Goal: Information Seeking & Learning: Understand process/instructions

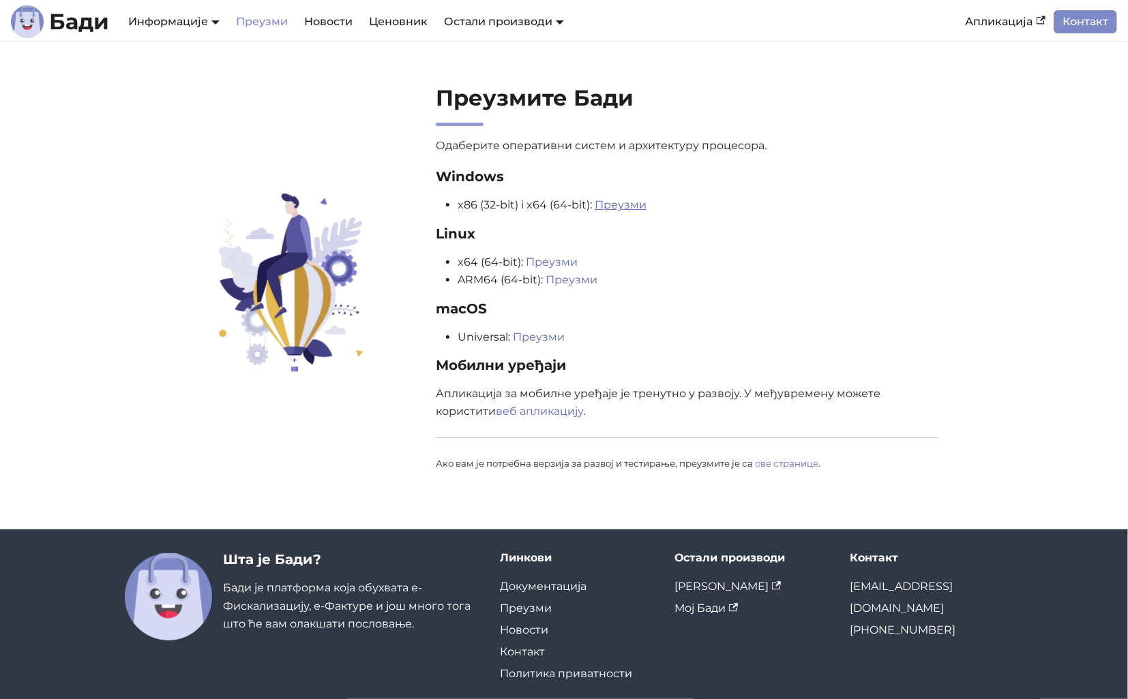
click at [608, 202] on link "Преузми" at bounding box center [620, 204] width 52 height 13
click at [613, 208] on link "Преузми" at bounding box center [620, 204] width 52 height 13
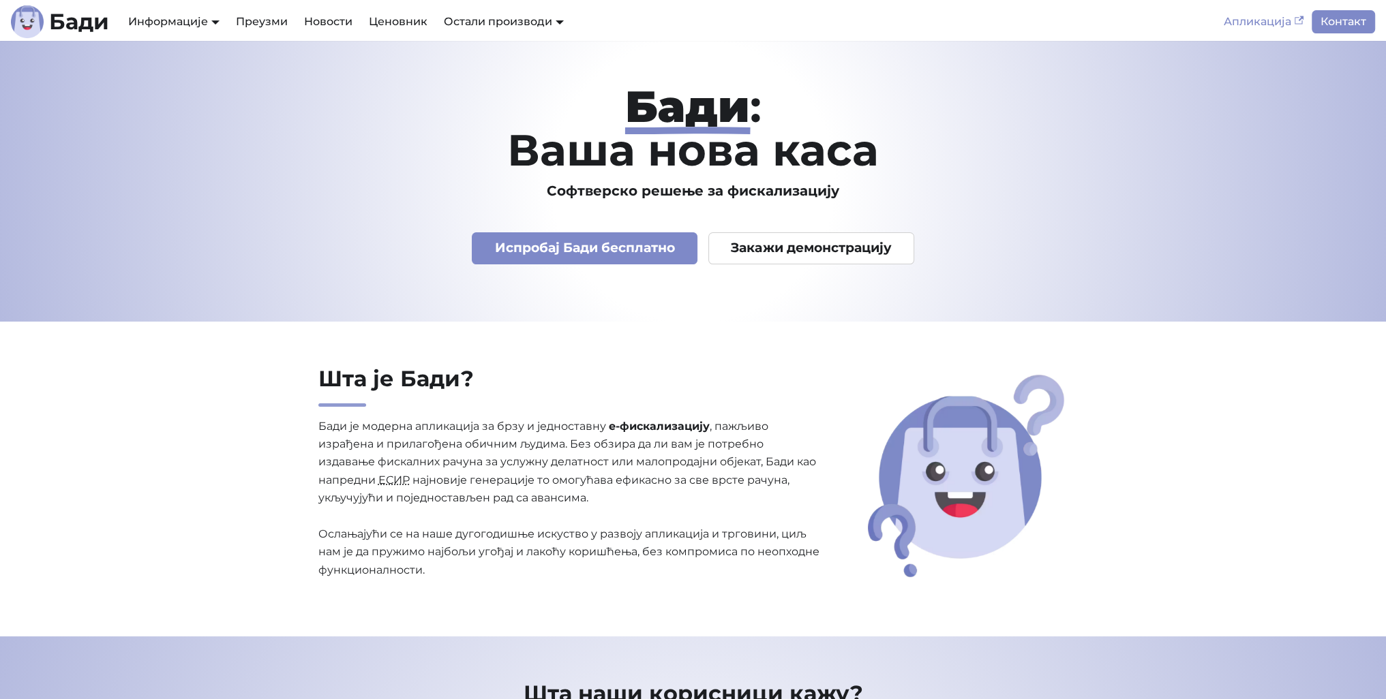
click at [1268, 27] on link "Апликација" at bounding box center [1263, 21] width 96 height 23
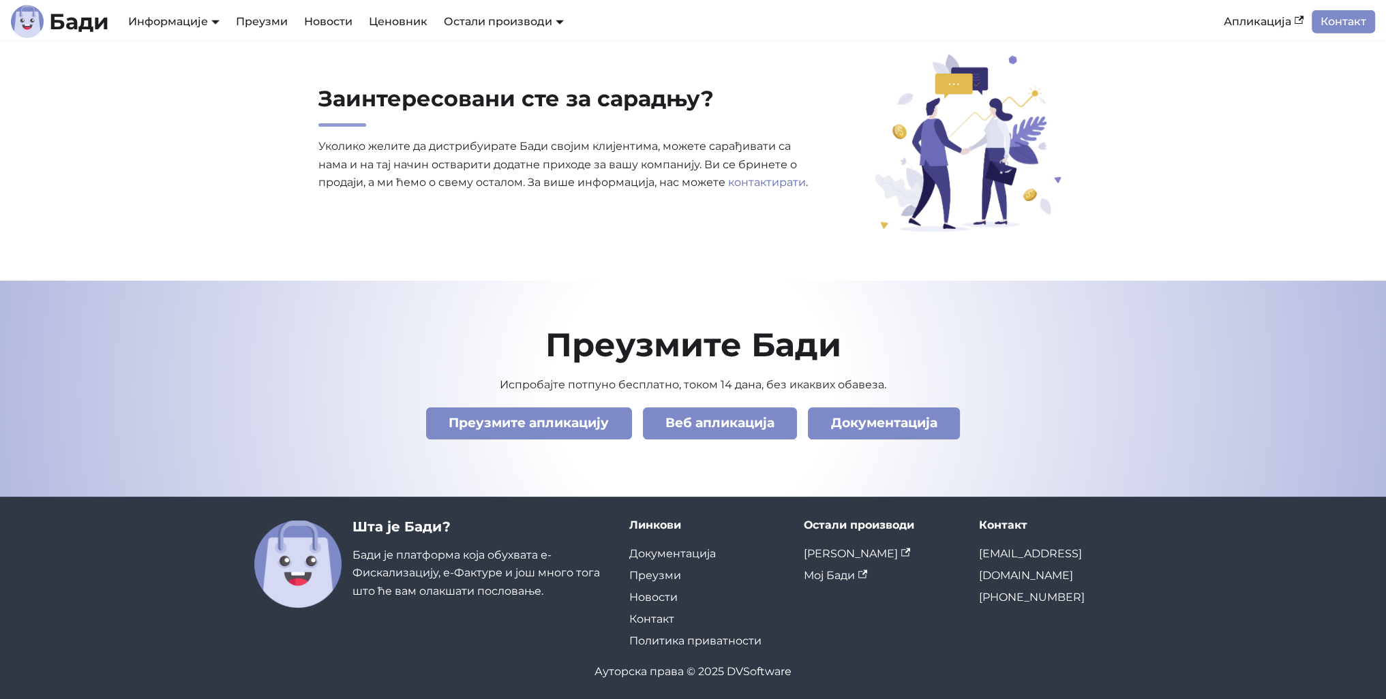
scroll to position [4592, 0]
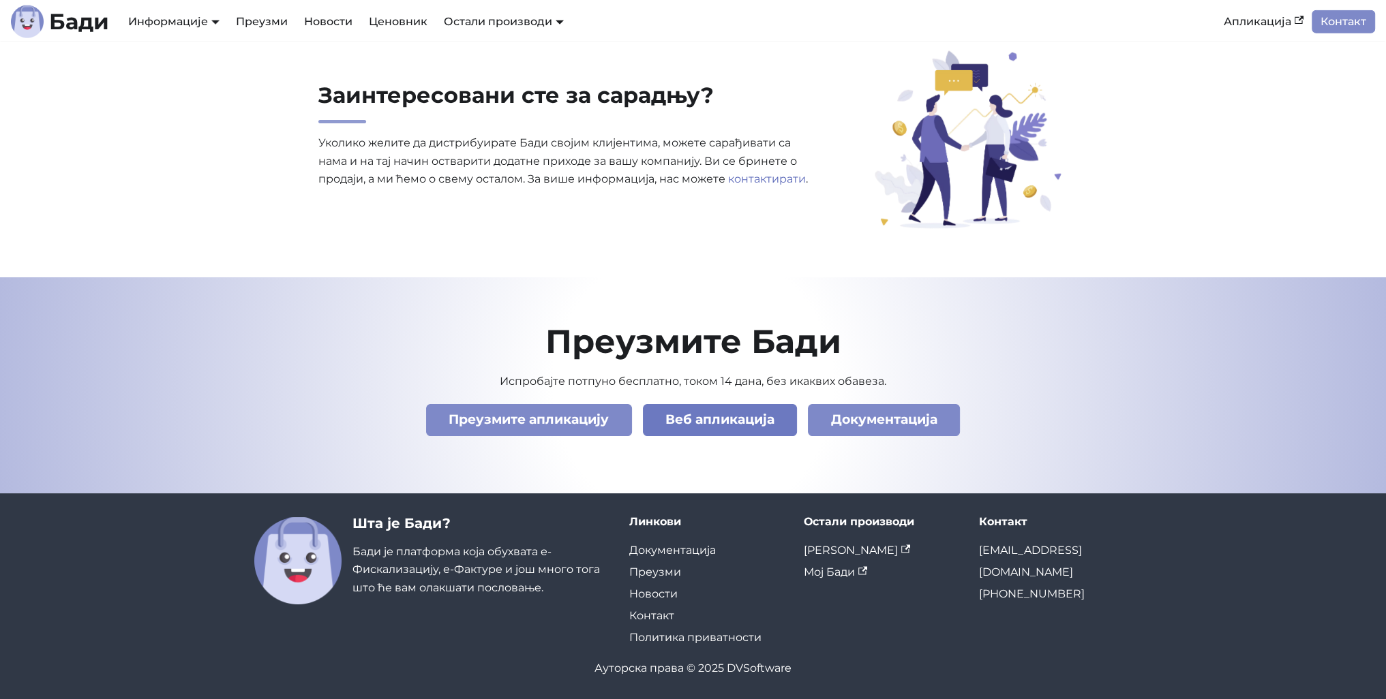
click at [737, 432] on link "Веб апликација" at bounding box center [720, 420] width 155 height 32
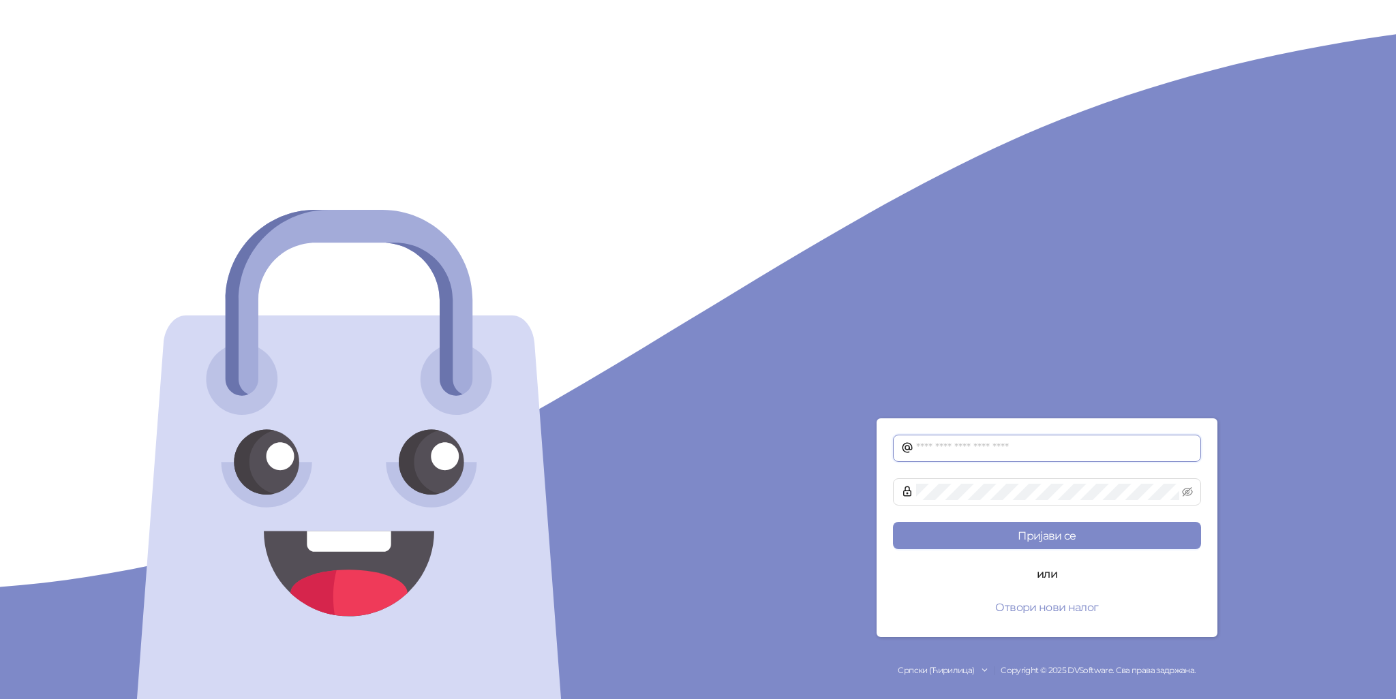
click at [959, 446] on input "text" at bounding box center [1054, 448] width 277 height 16
type input "*"
type input "**********"
click at [893, 522] on button "Пријави се" at bounding box center [1047, 535] width 308 height 27
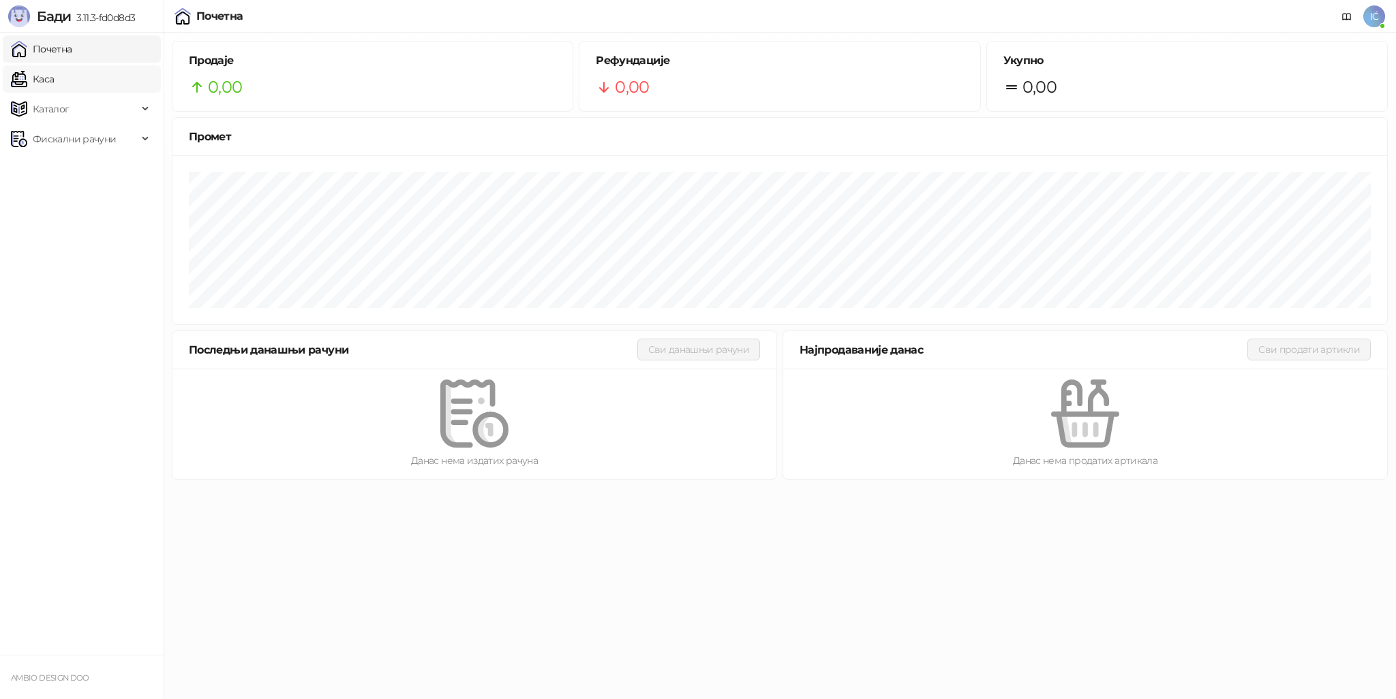
click at [37, 74] on link "Каса" at bounding box center [32, 78] width 43 height 27
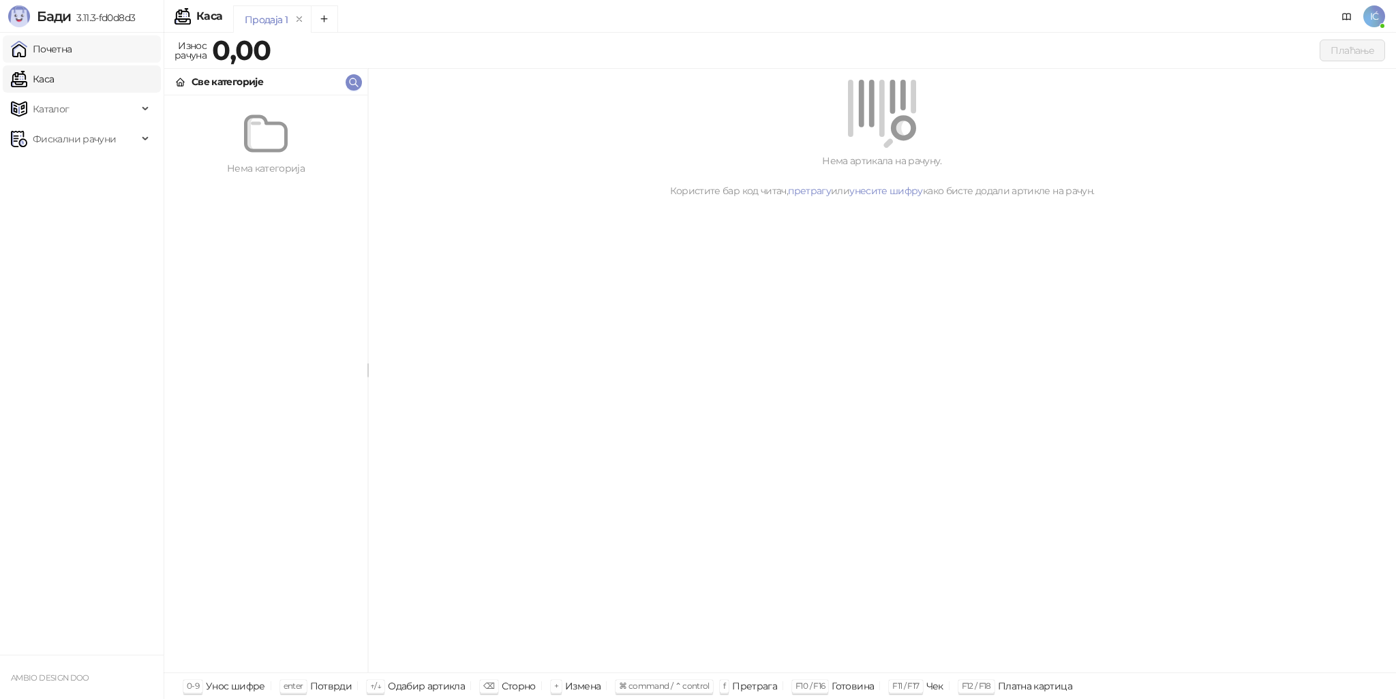
click at [62, 49] on link "Почетна" at bounding box center [41, 48] width 61 height 27
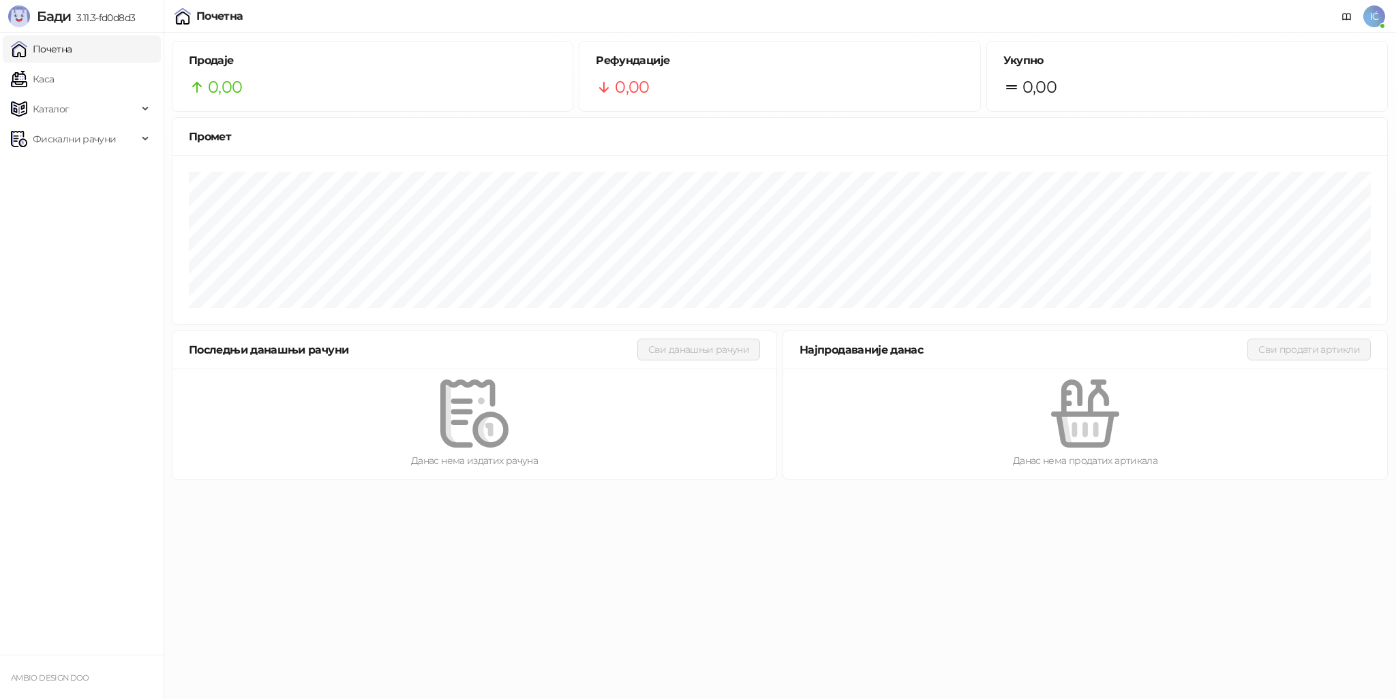
click at [185, 14] on img at bounding box center [183, 16] width 16 height 16
click at [54, 72] on link "Каса" at bounding box center [32, 78] width 43 height 27
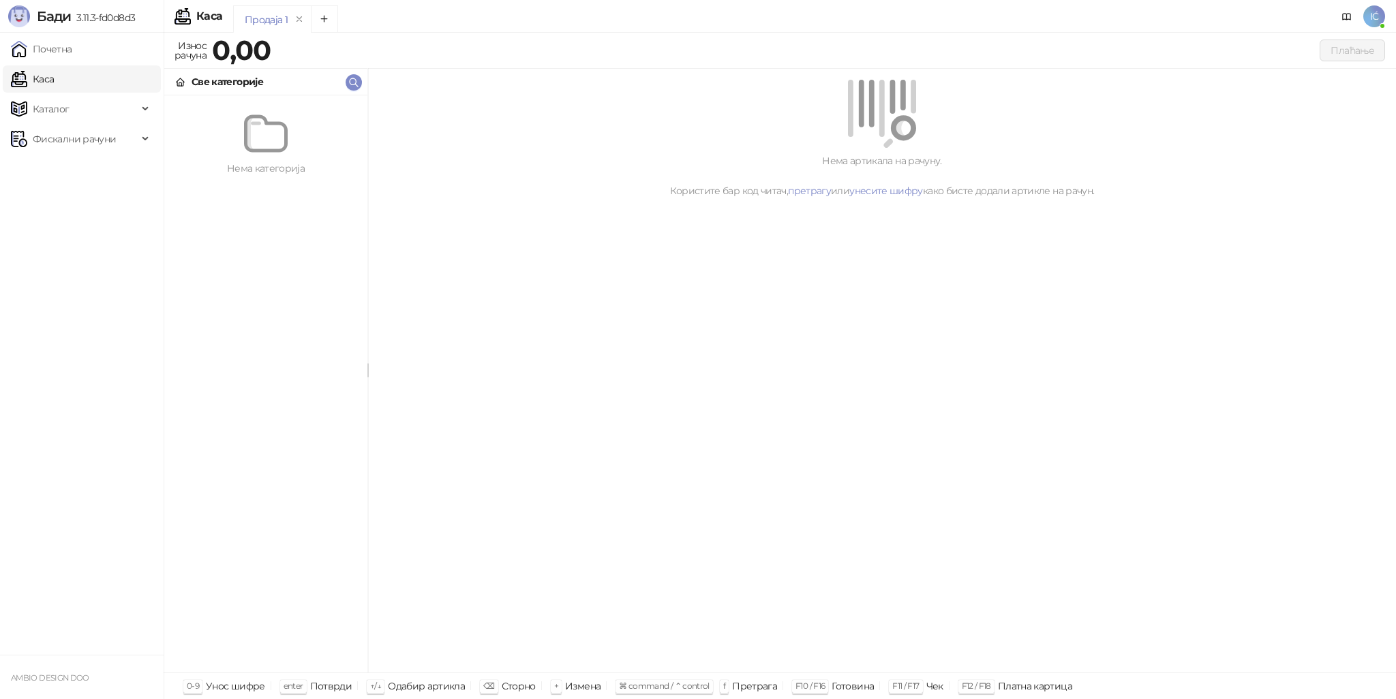
click at [221, 54] on strong "0,00" at bounding box center [241, 49] width 59 height 33
click at [273, 54] on div "0,00" at bounding box center [241, 50] width 64 height 27
click at [256, 44] on strong "0,00" at bounding box center [241, 49] width 59 height 33
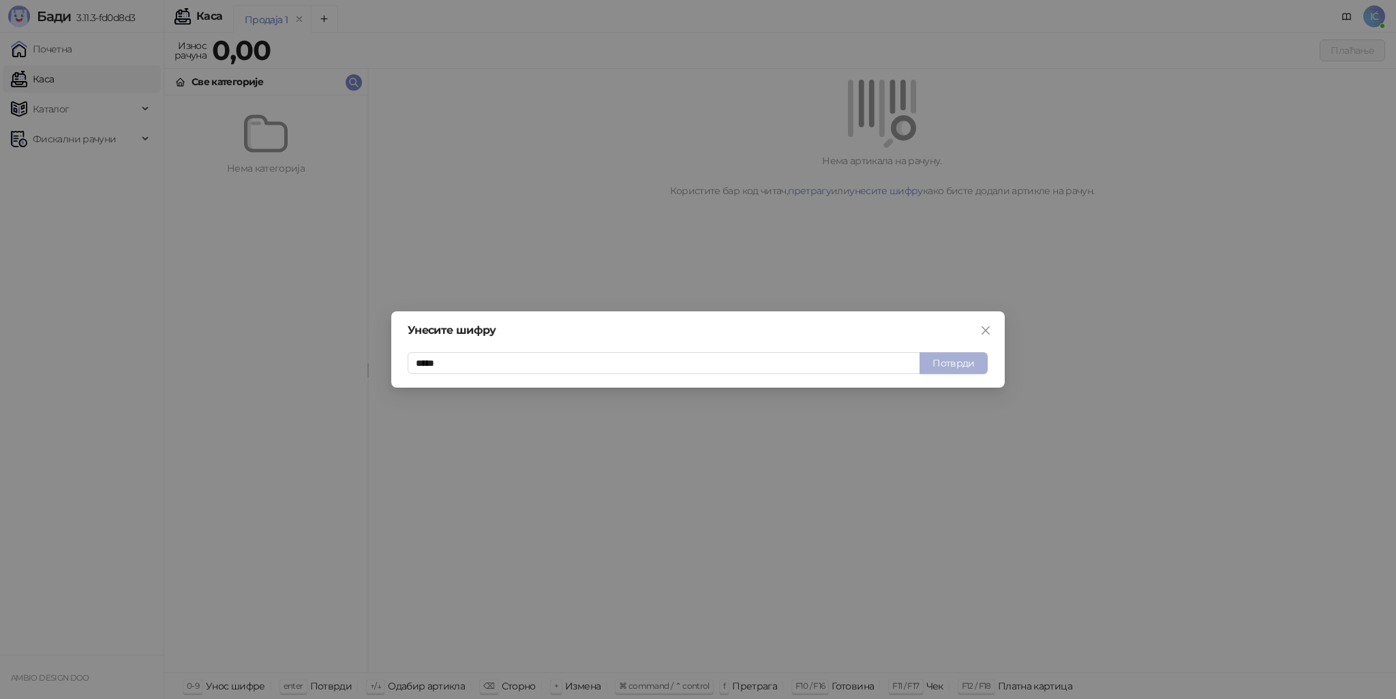
type input "*****"
click at [947, 363] on button "Потврди" at bounding box center [954, 363] width 68 height 22
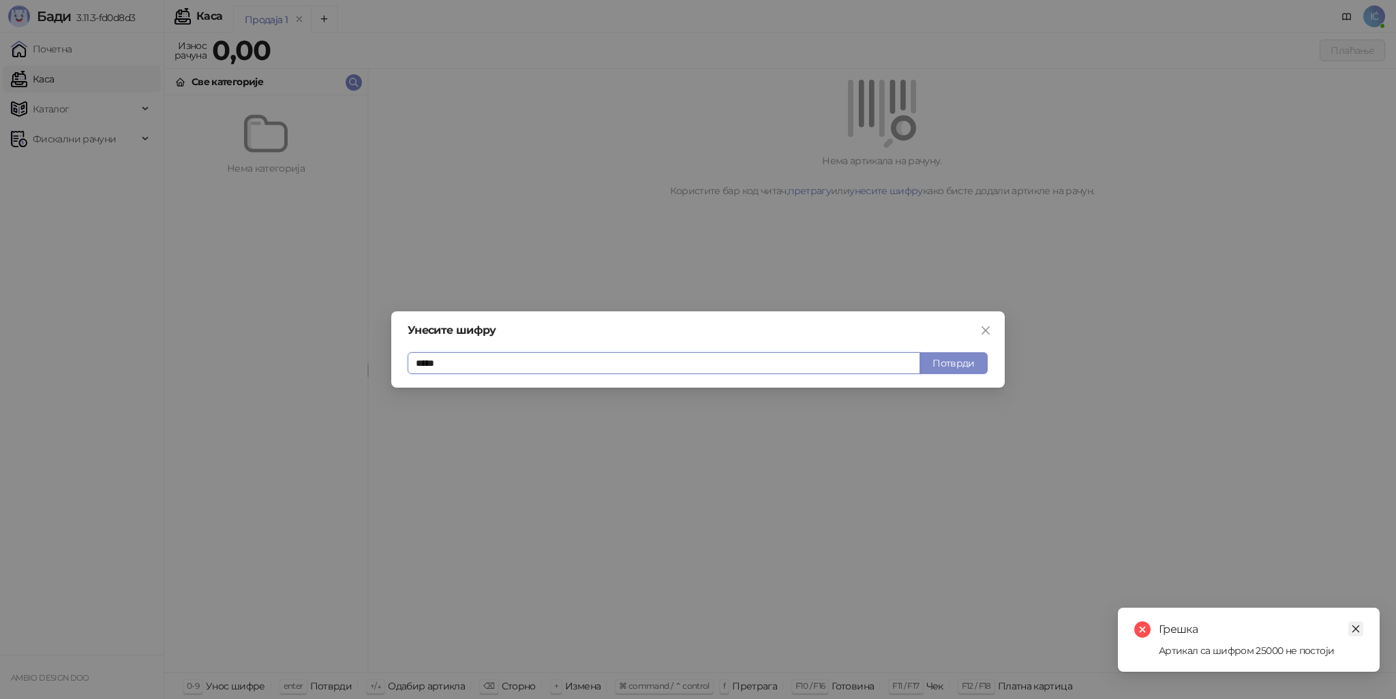
click at [1357, 627] on icon "close" at bounding box center [1356, 629] width 10 height 10
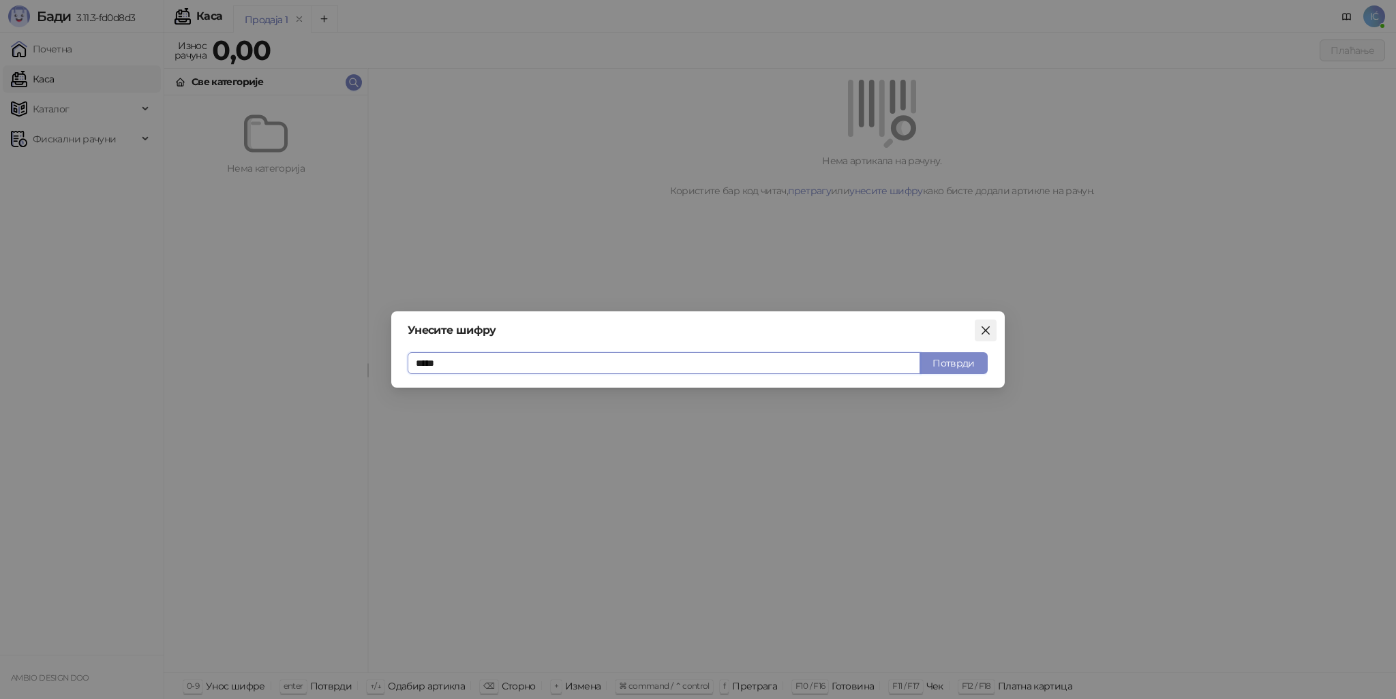
click at [985, 331] on icon "close" at bounding box center [986, 331] width 8 height 8
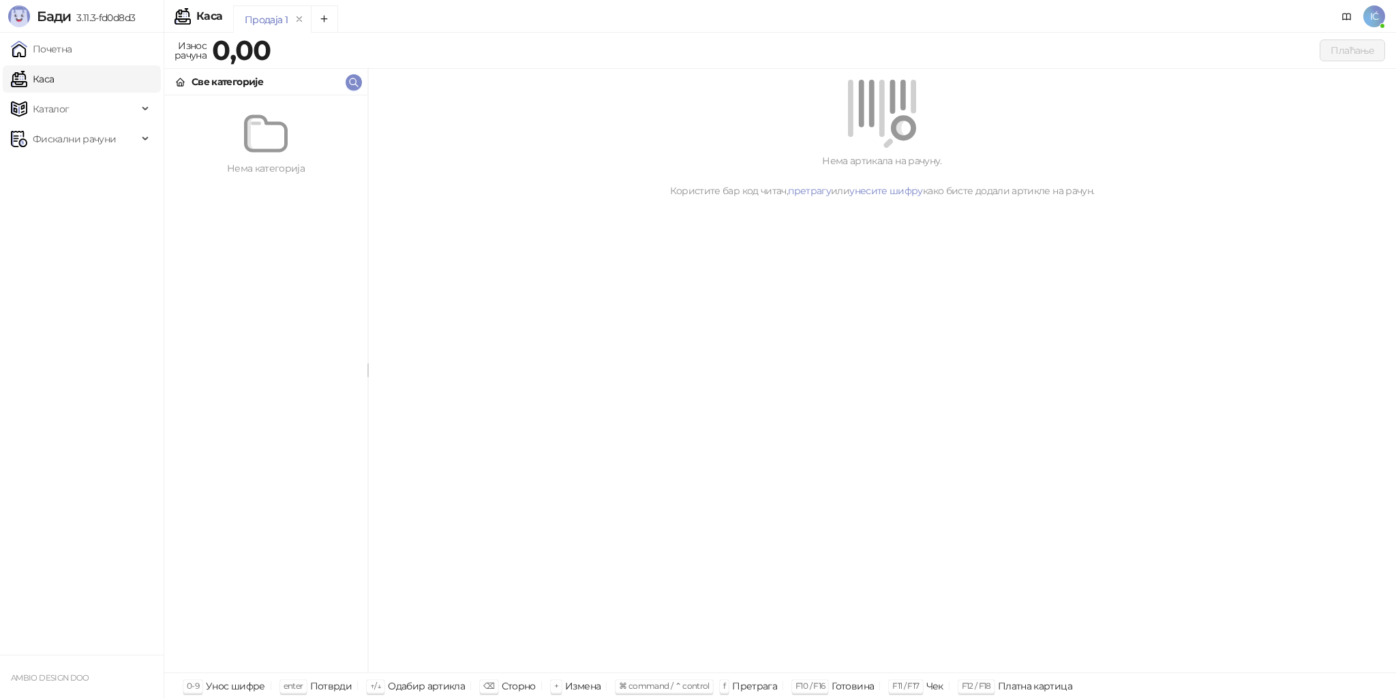
click at [252, 130] on img at bounding box center [266, 134] width 44 height 44
click at [353, 80] on icon "button" at bounding box center [353, 82] width 11 height 11
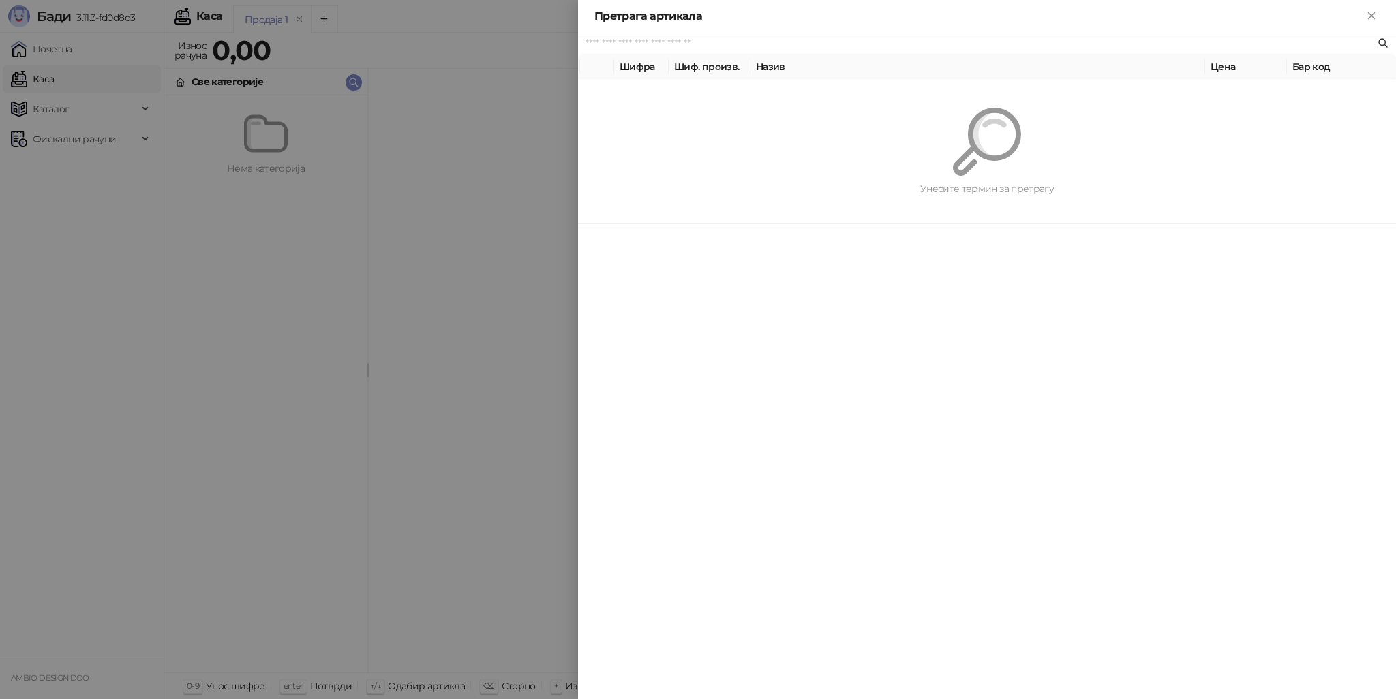
click at [647, 70] on th "Шифра" at bounding box center [641, 67] width 55 height 27
drag, startPoint x: 637, startPoint y: 61, endPoint x: 744, endPoint y: 85, distance: 110.3
click at [689, 74] on tr "Шифра Шиф. произв. Назив Цена Бар код" at bounding box center [992, 67] width 828 height 27
click at [744, 85] on div "Унесите термин за претрагу" at bounding box center [987, 151] width 818 height 143
click at [704, 63] on th "Шиф. произв." at bounding box center [710, 67] width 82 height 27
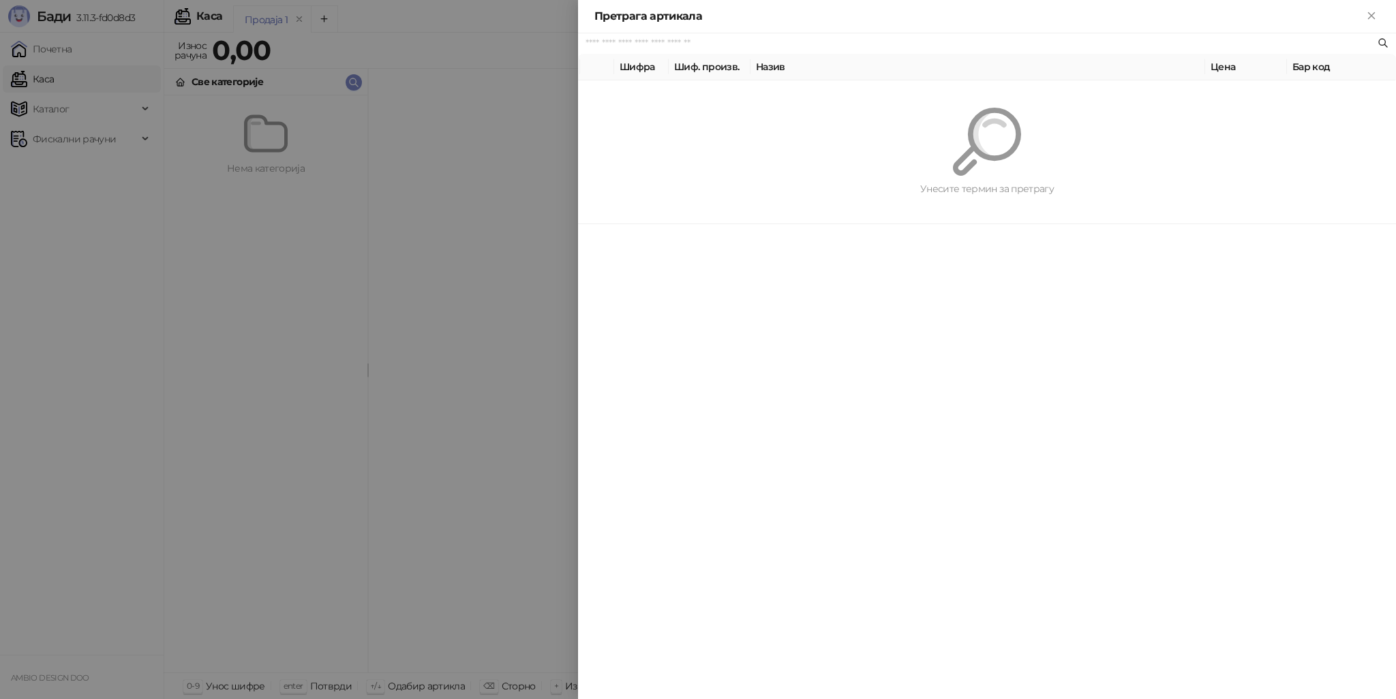
click at [709, 52] on span at bounding box center [987, 43] width 818 height 20
click at [717, 42] on input "text" at bounding box center [980, 43] width 789 height 15
click at [1372, 11] on icon "Close" at bounding box center [1371, 16] width 12 height 12
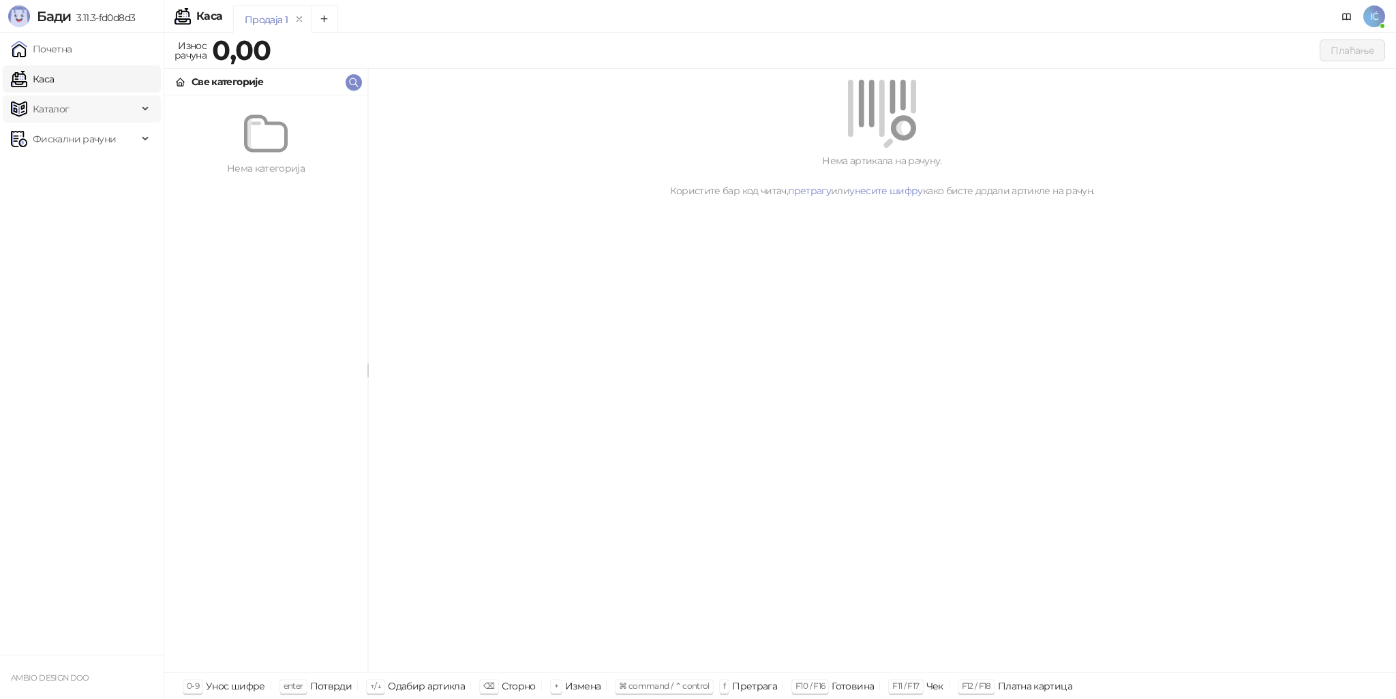
click at [120, 104] on span "Каталог" at bounding box center [74, 108] width 127 height 27
click at [80, 162] on link "Категорије" at bounding box center [53, 168] width 74 height 27
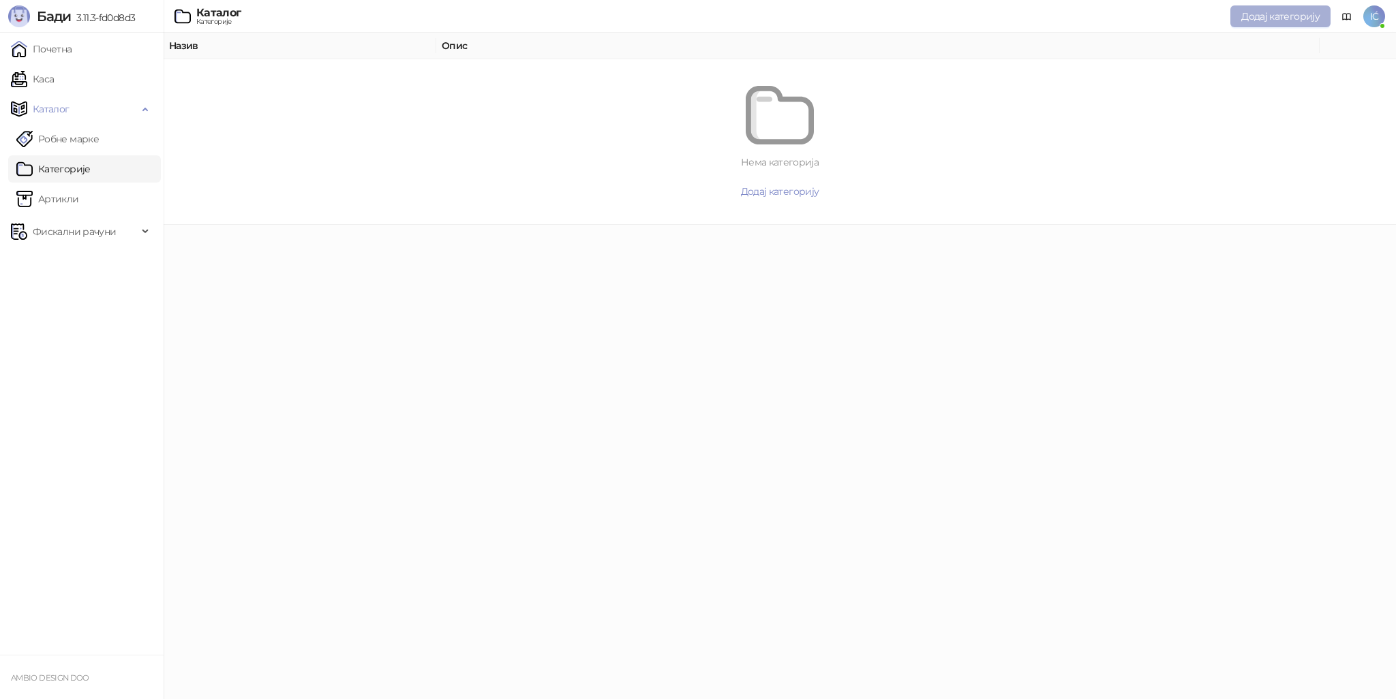
click at [1252, 14] on span "Додај категорију" at bounding box center [1280, 16] width 78 height 12
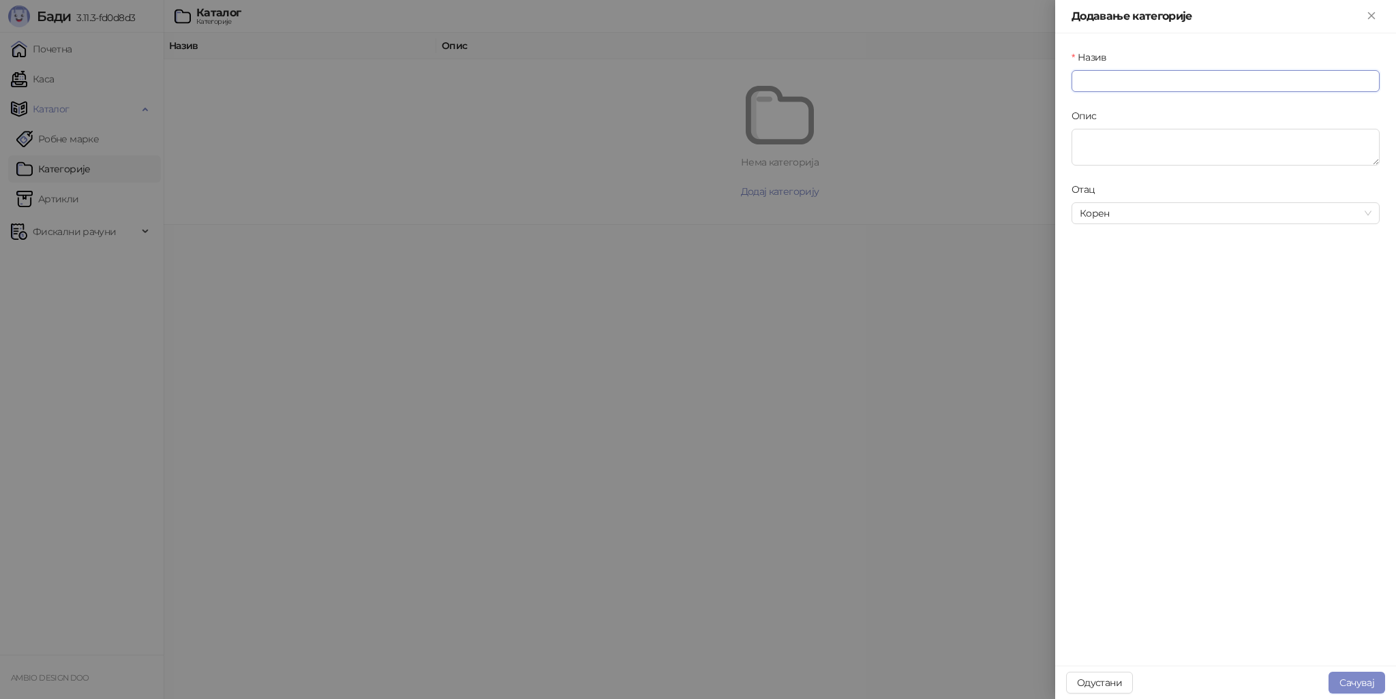
click at [1095, 75] on input "Назив" at bounding box center [1226, 81] width 308 height 22
type input "**********"
click button "submit" at bounding box center [0, 0] width 0 height 0
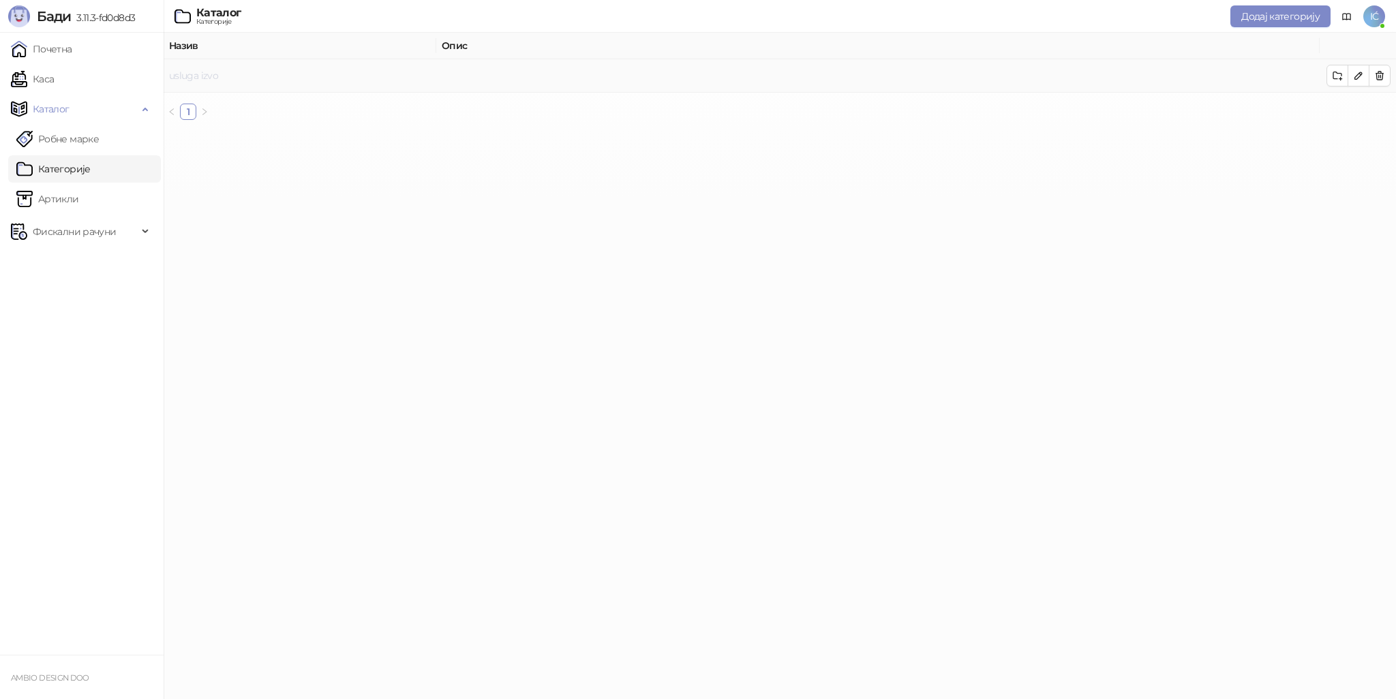
click at [207, 77] on link "usluga izvo" at bounding box center [193, 76] width 49 height 12
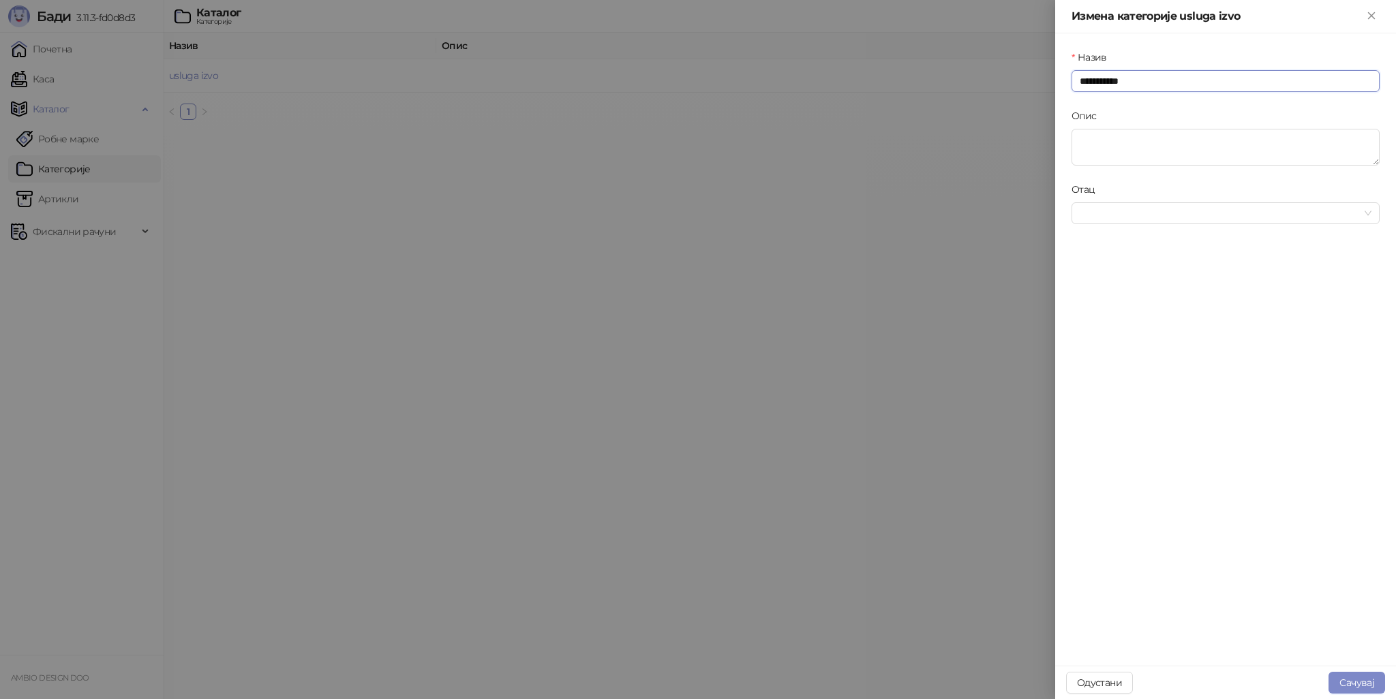
click at [1137, 89] on input "**********" at bounding box center [1226, 81] width 308 height 22
type input "**********"
click at [1138, 138] on textarea "Опис" at bounding box center [1226, 147] width 308 height 37
click at [1127, 209] on input "Отац" at bounding box center [1219, 213] width 279 height 20
click at [1123, 241] on span "Корен" at bounding box center [1114, 240] width 30 height 12
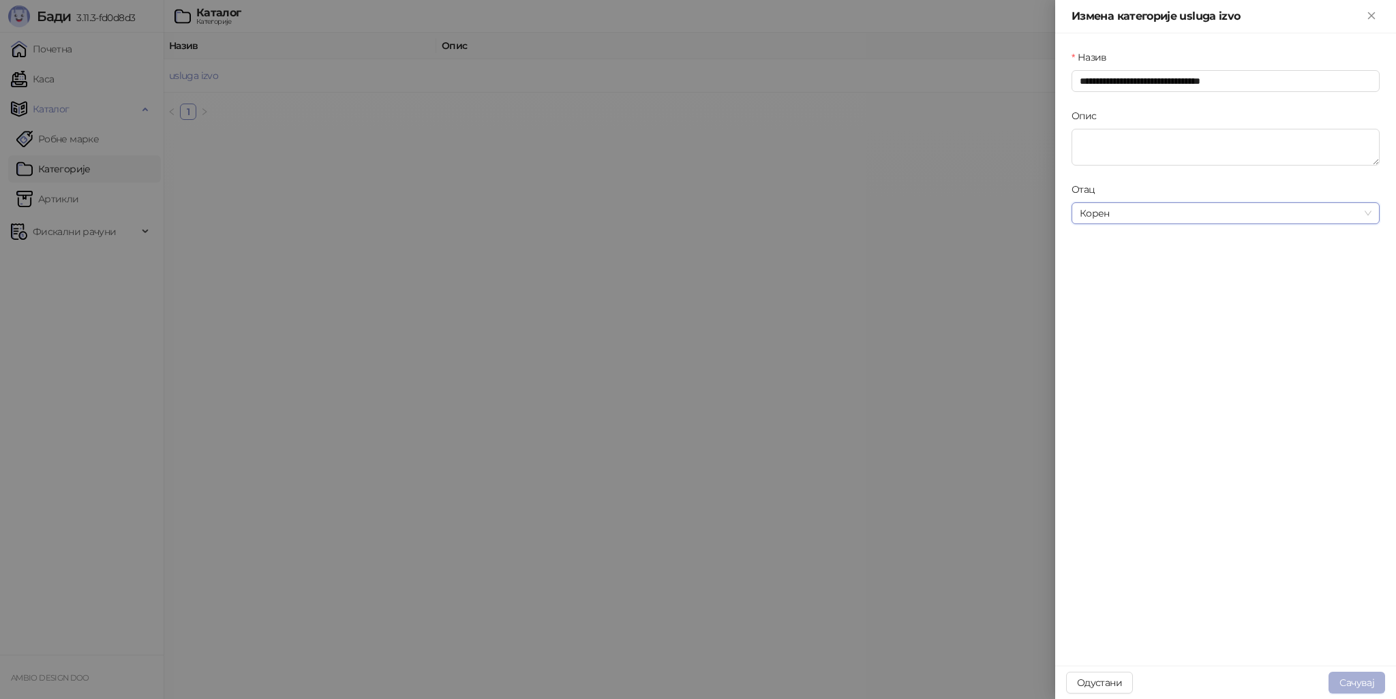
click at [1341, 683] on button "Сачувај" at bounding box center [1357, 683] width 57 height 22
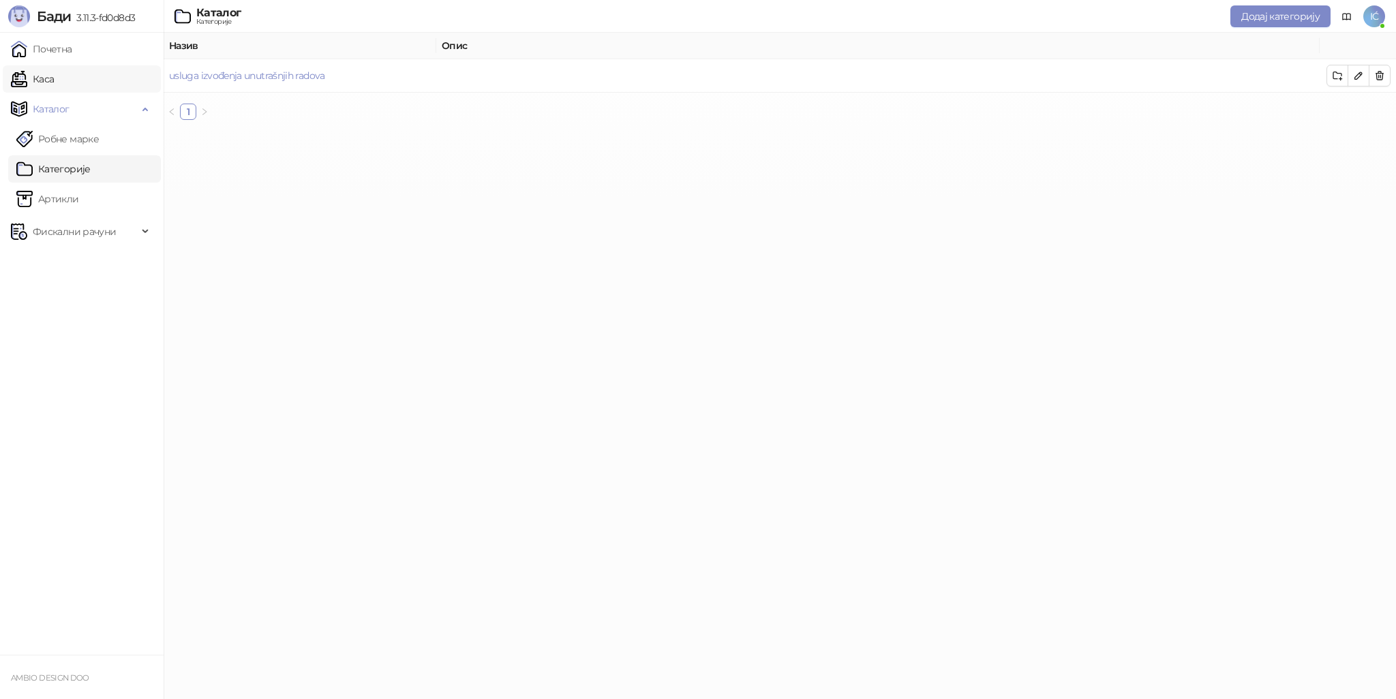
click at [54, 72] on link "Каса" at bounding box center [32, 78] width 43 height 27
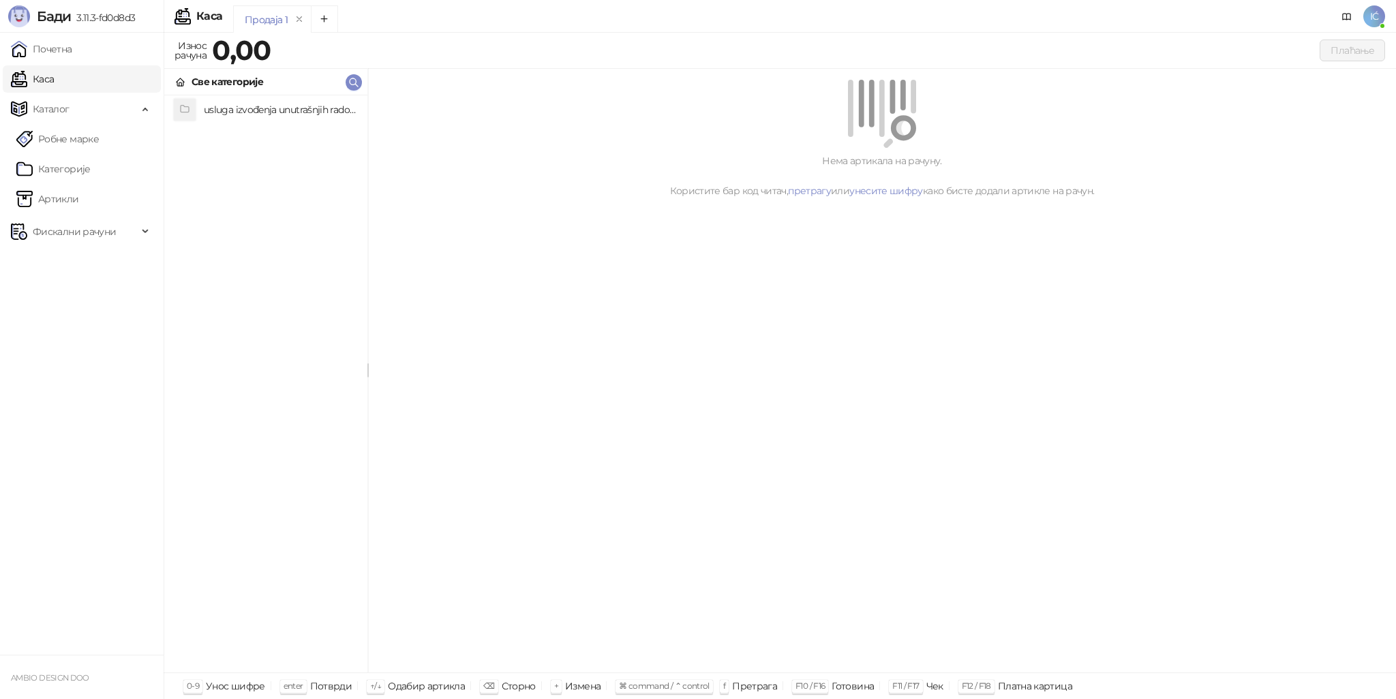
click at [256, 110] on h4 "usluga izvođenja unutrašnjih radova (0)" at bounding box center [280, 110] width 153 height 22
click at [271, 78] on div "usluga izvođenja unutrašnjih radova" at bounding box center [276, 81] width 168 height 15
click at [254, 102] on h4 "usluga izvođenja unutrašnjih radova (0)" at bounding box center [280, 110] width 153 height 22
click at [254, 47] on strong "0,00" at bounding box center [241, 49] width 59 height 33
click at [294, 53] on div "Плаћање" at bounding box center [831, 51] width 1108 height 22
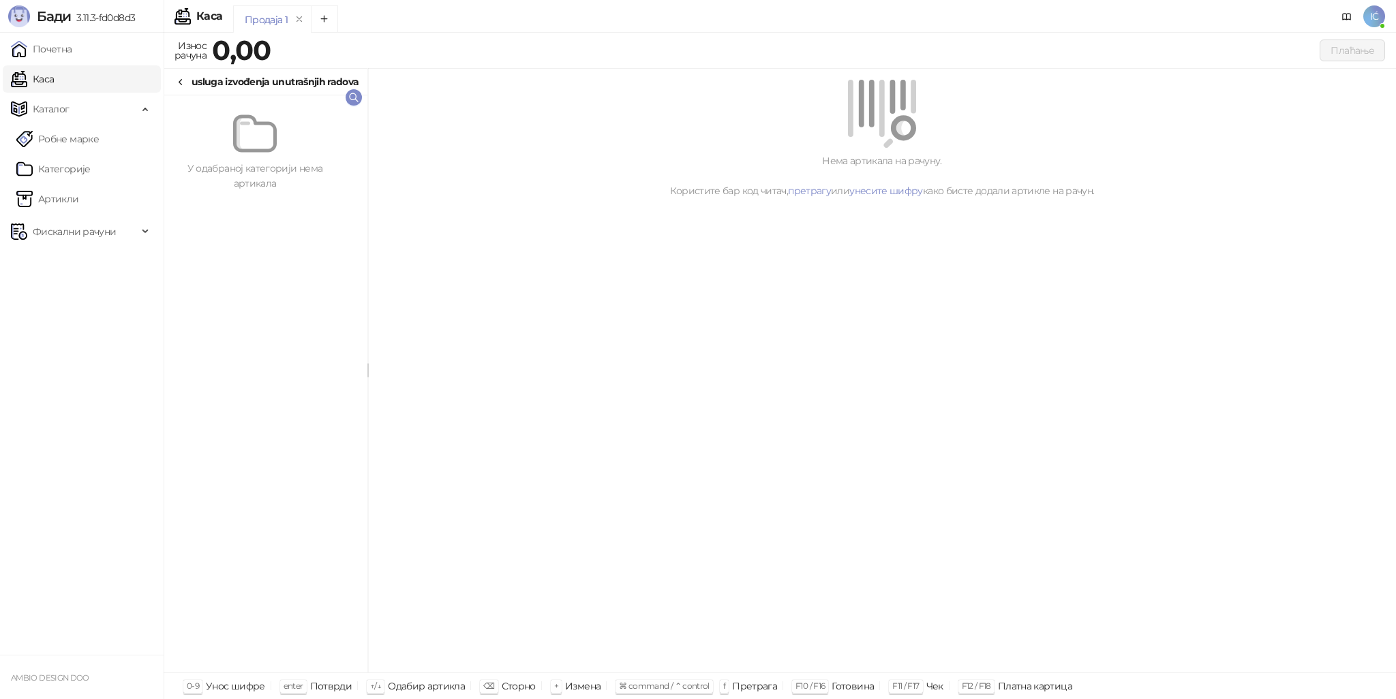
click at [245, 49] on strong "0,00" at bounding box center [241, 49] width 59 height 33
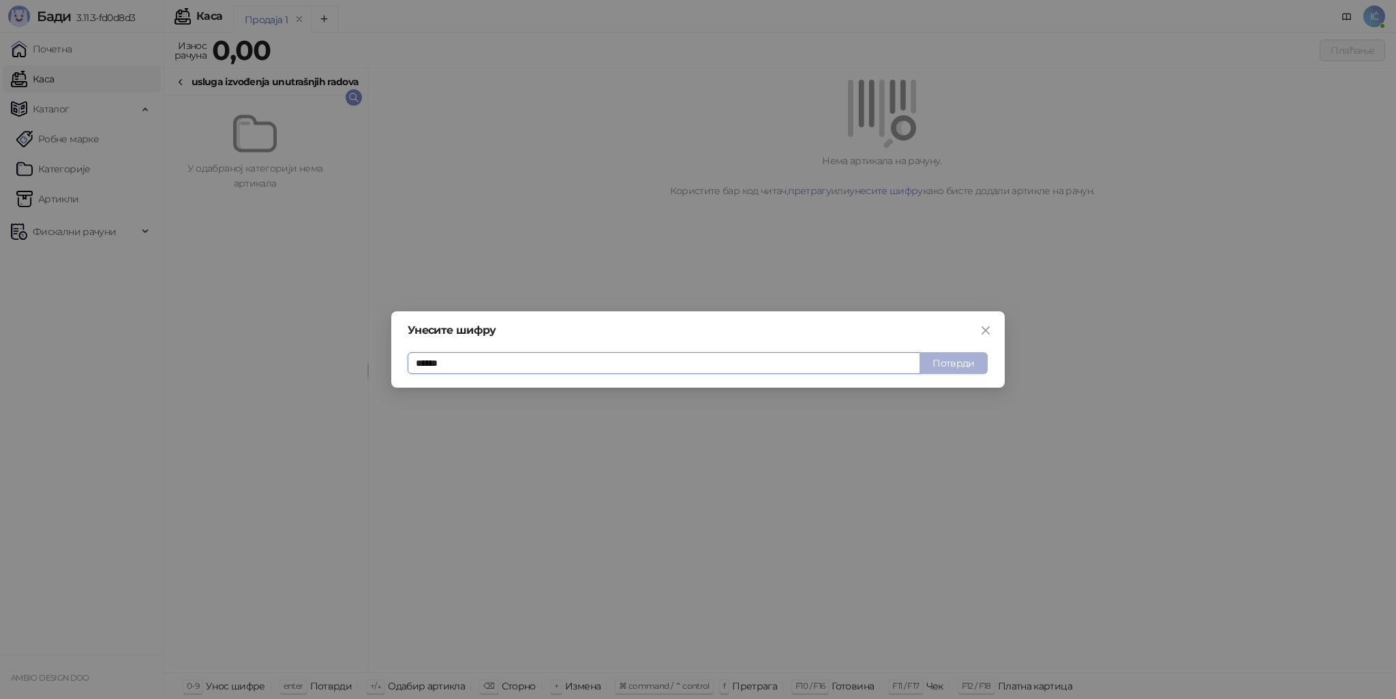
click at [952, 363] on button "Потврди" at bounding box center [954, 363] width 68 height 22
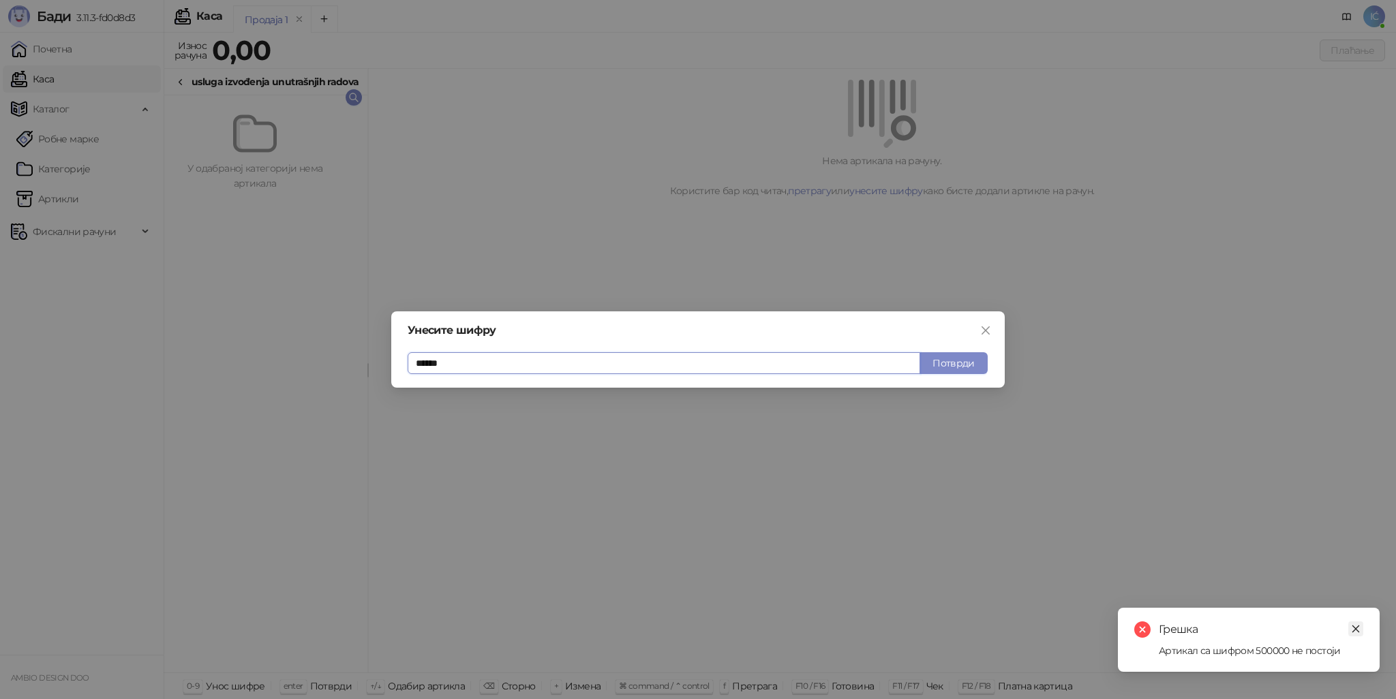
click at [1351, 629] on icon "close" at bounding box center [1356, 629] width 10 height 10
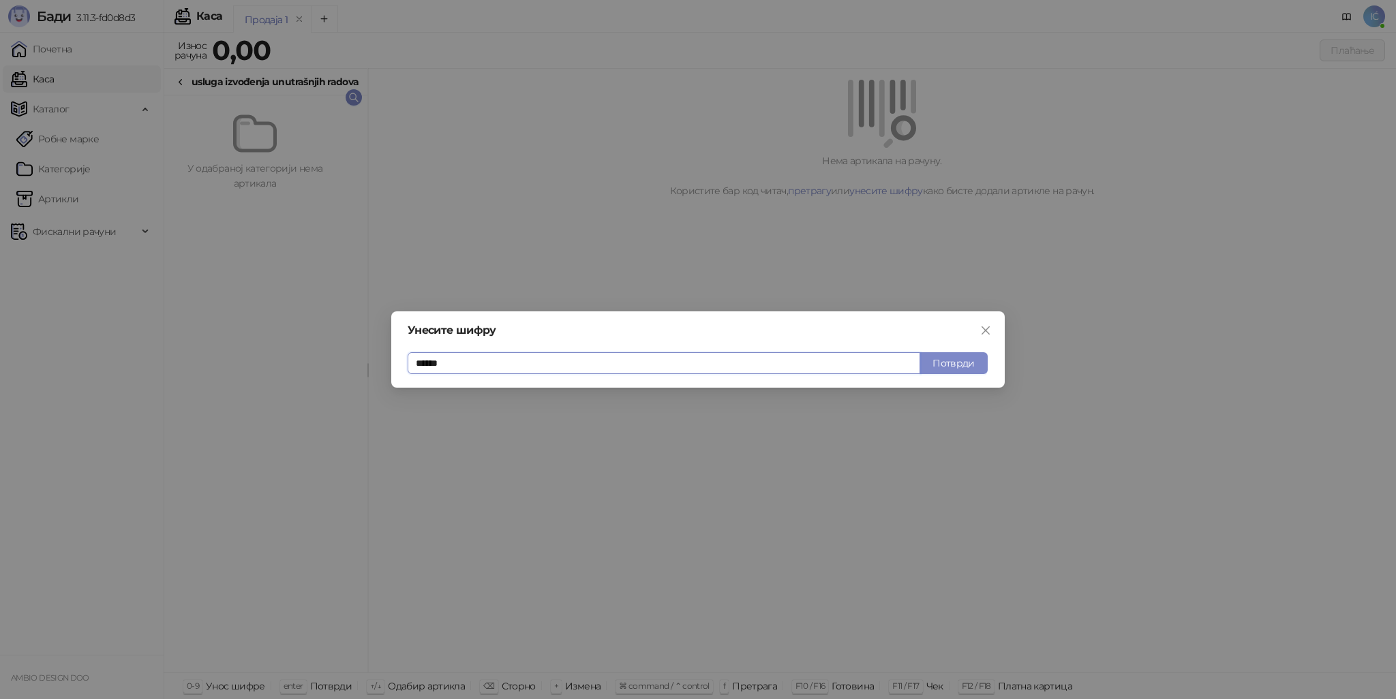
drag, startPoint x: 419, startPoint y: 362, endPoint x: 303, endPoint y: 371, distance: 115.5
click at [305, 372] on div "Унесите шифру ****** Потврди" at bounding box center [698, 349] width 1396 height 699
type input "*"
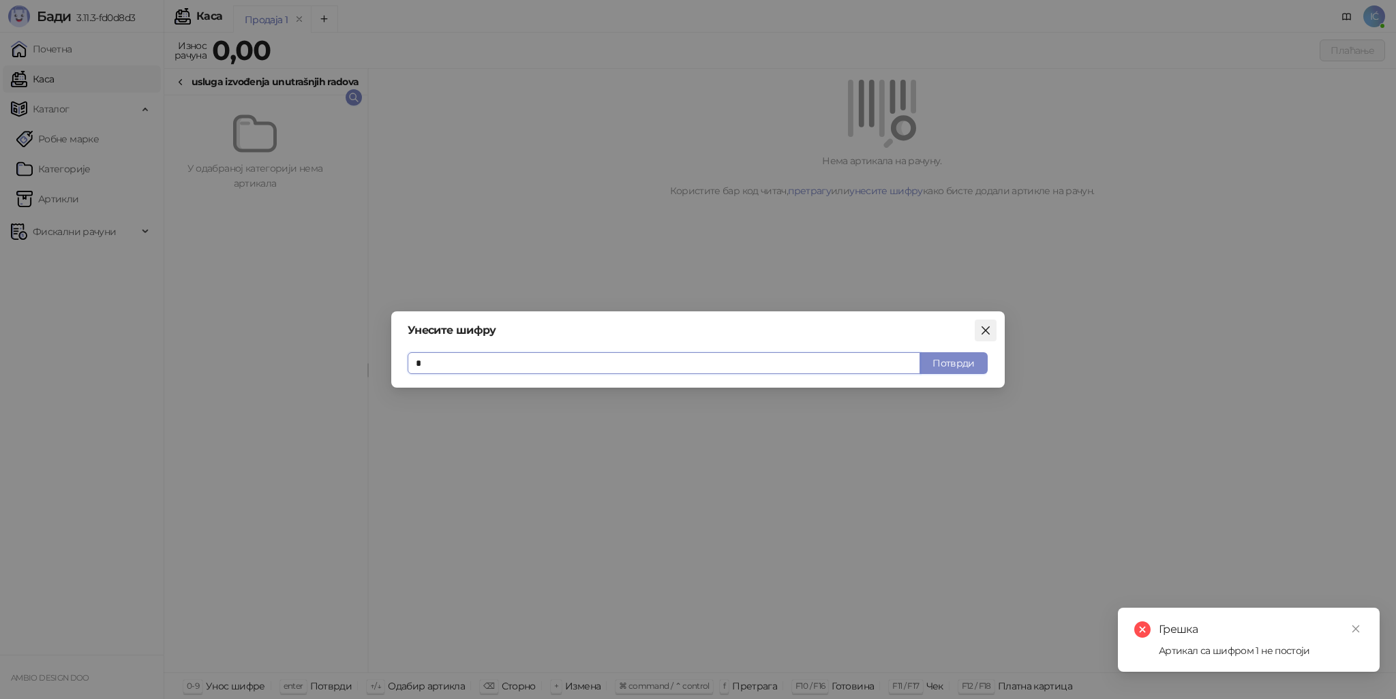
click at [989, 329] on icon "close" at bounding box center [985, 330] width 11 height 11
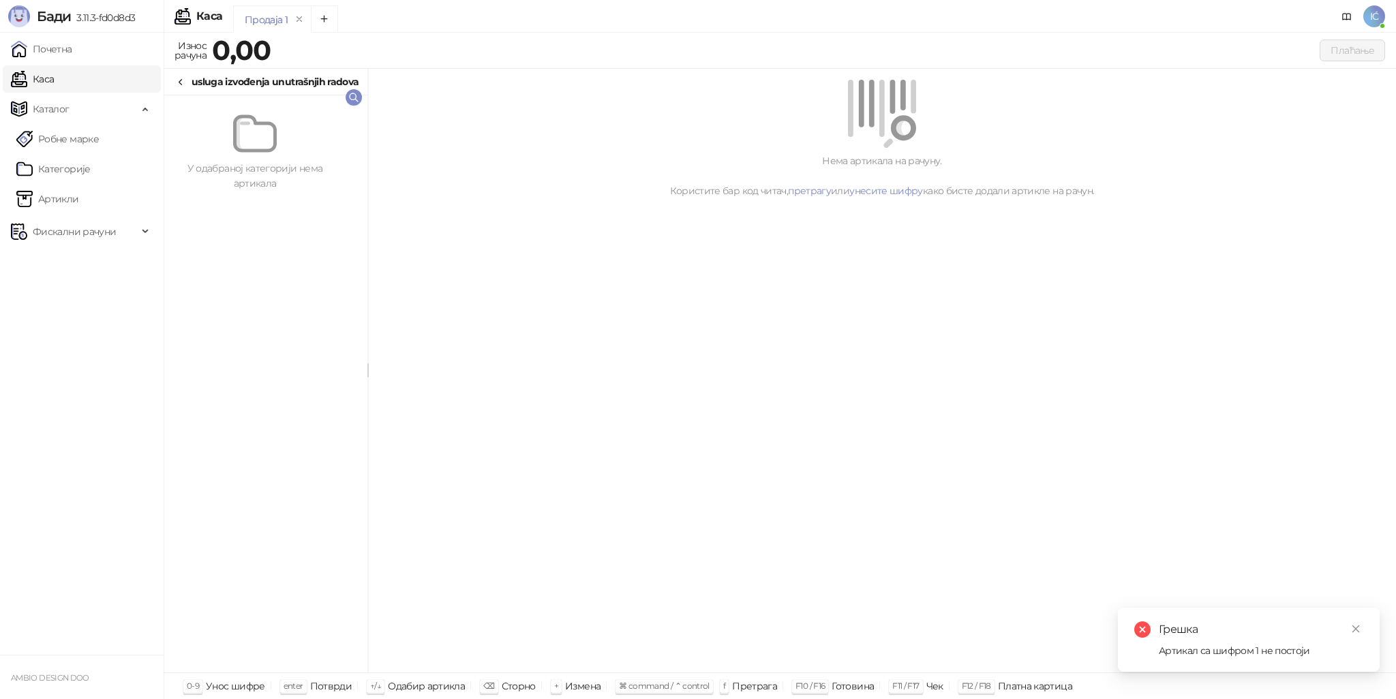
click at [247, 78] on div "usluga izvođenja unutrašnjih radova" at bounding box center [276, 81] width 168 height 15
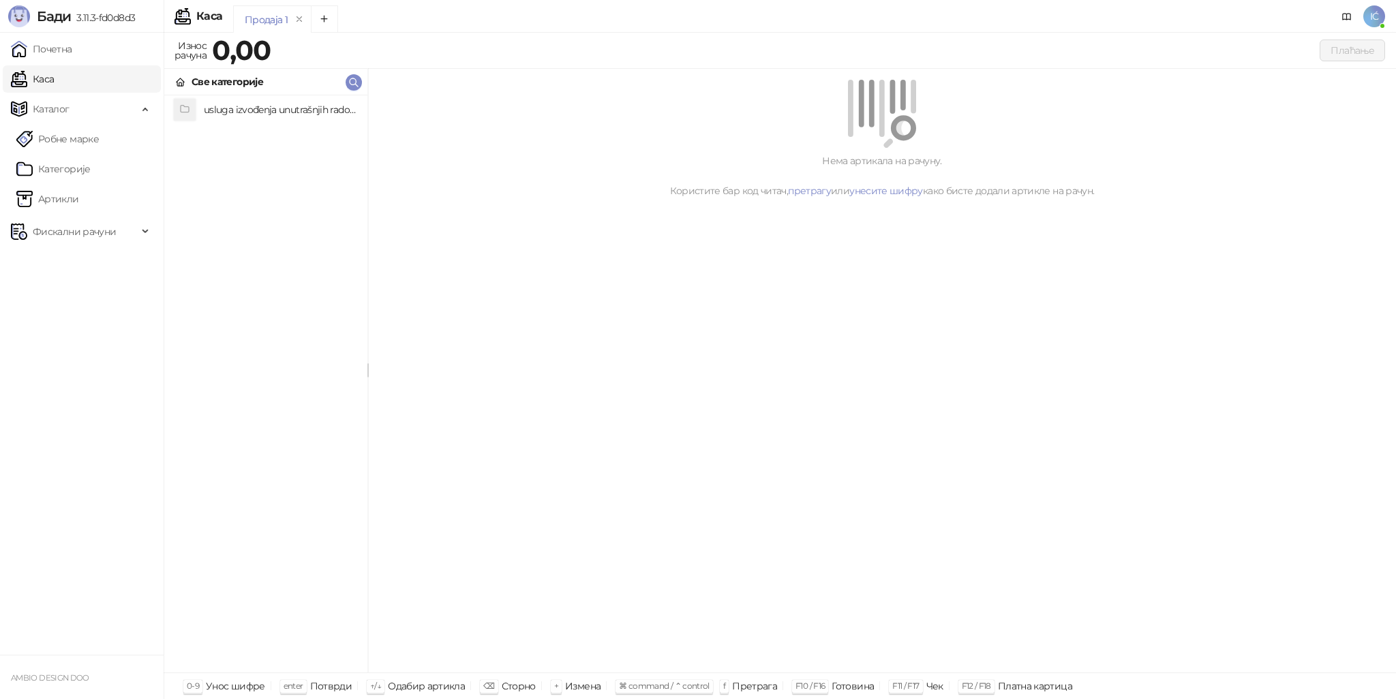
click at [235, 102] on h4 "usluga izvođenja unutrašnjih radova (0)" at bounding box center [280, 110] width 153 height 22
click at [892, 191] on link "унесите шифру" at bounding box center [886, 191] width 74 height 12
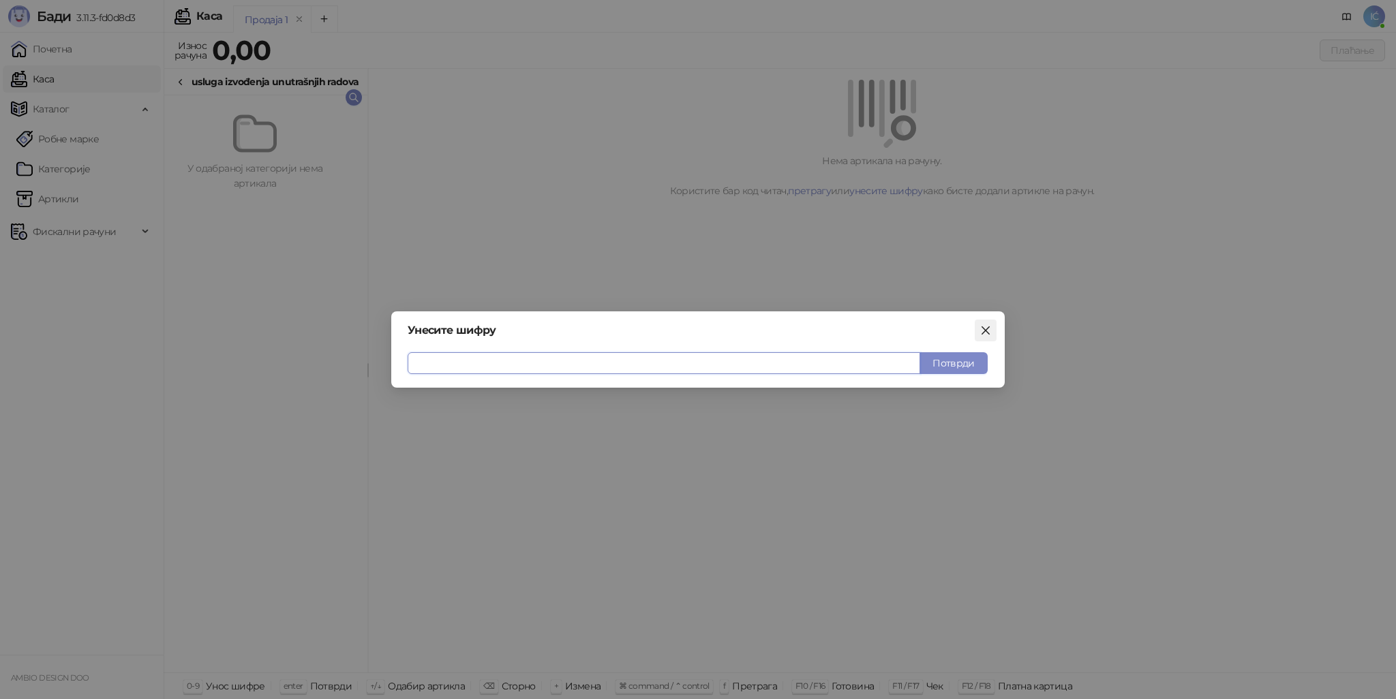
click at [984, 331] on icon "close" at bounding box center [986, 331] width 8 height 8
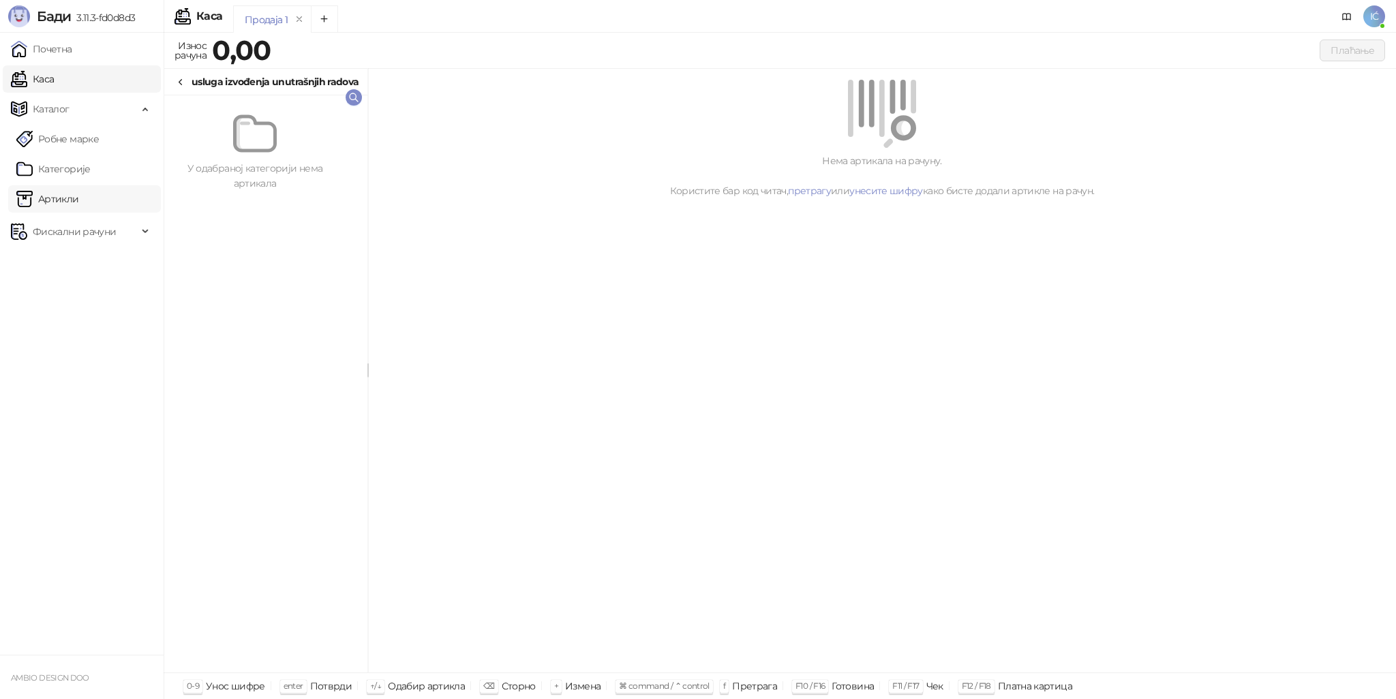
click at [79, 200] on link "Артикли" at bounding box center [47, 198] width 63 height 27
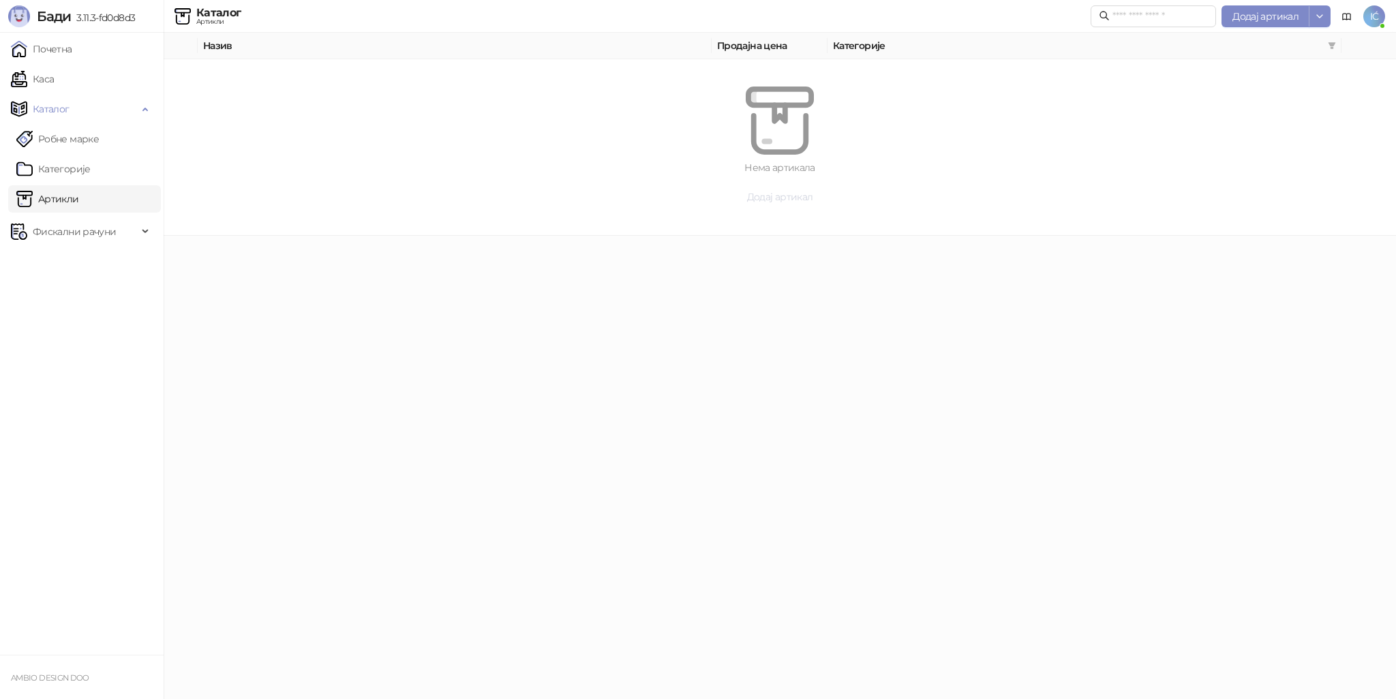
click at [785, 196] on span "Додај артикал" at bounding box center [780, 197] width 66 height 12
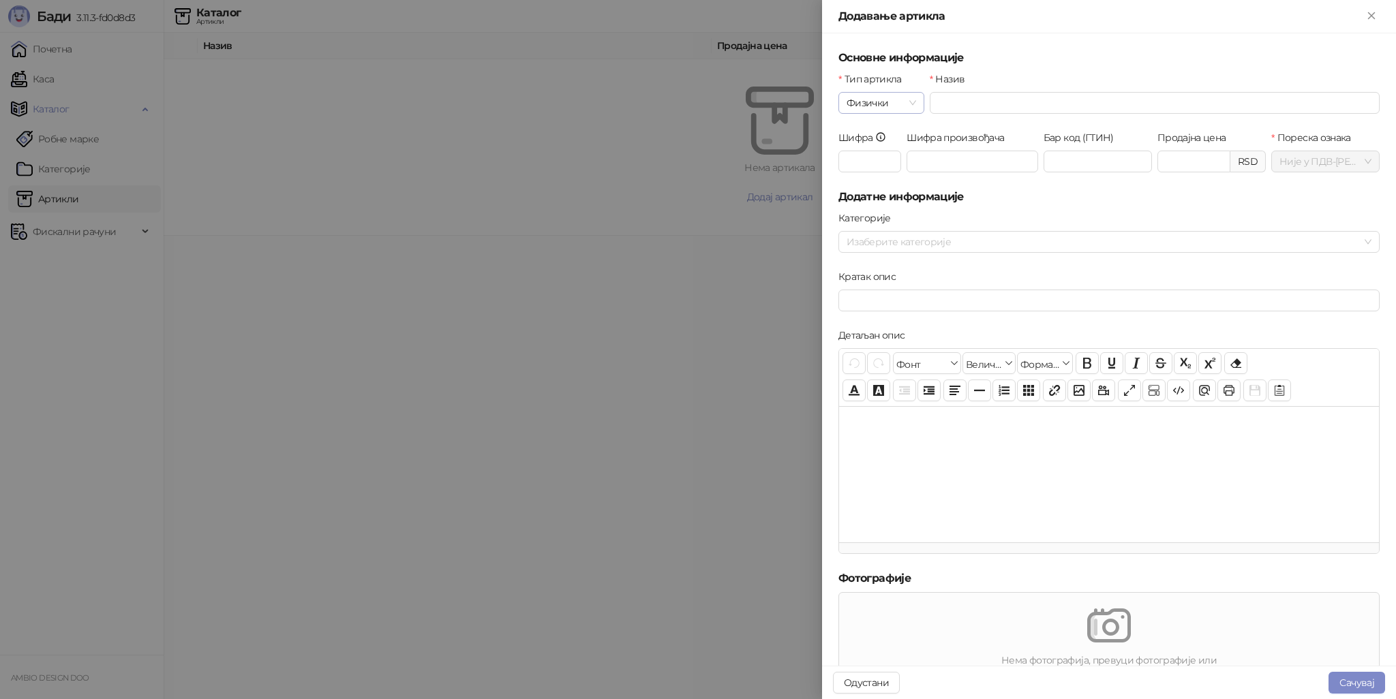
click at [912, 106] on span "Физички" at bounding box center [882, 103] width 70 height 20
click at [872, 175] on div "Услуга" at bounding box center [880, 173] width 62 height 15
click at [960, 107] on input "Назив" at bounding box center [1155, 103] width 450 height 22
type input "**********"
click at [881, 161] on input "Шифра" at bounding box center [869, 162] width 63 height 22
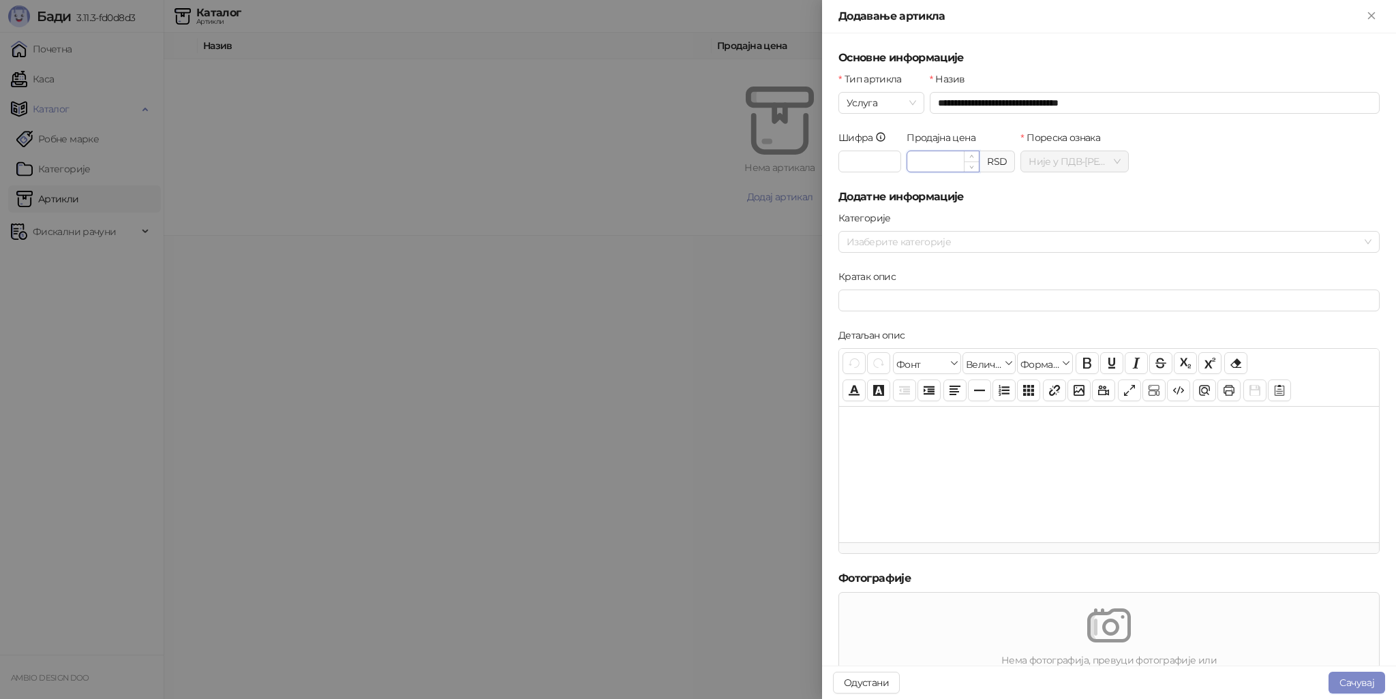
click at [931, 160] on input "Продајна цена" at bounding box center [943, 161] width 72 height 20
type input "*"
click at [900, 246] on div at bounding box center [1102, 241] width 522 height 19
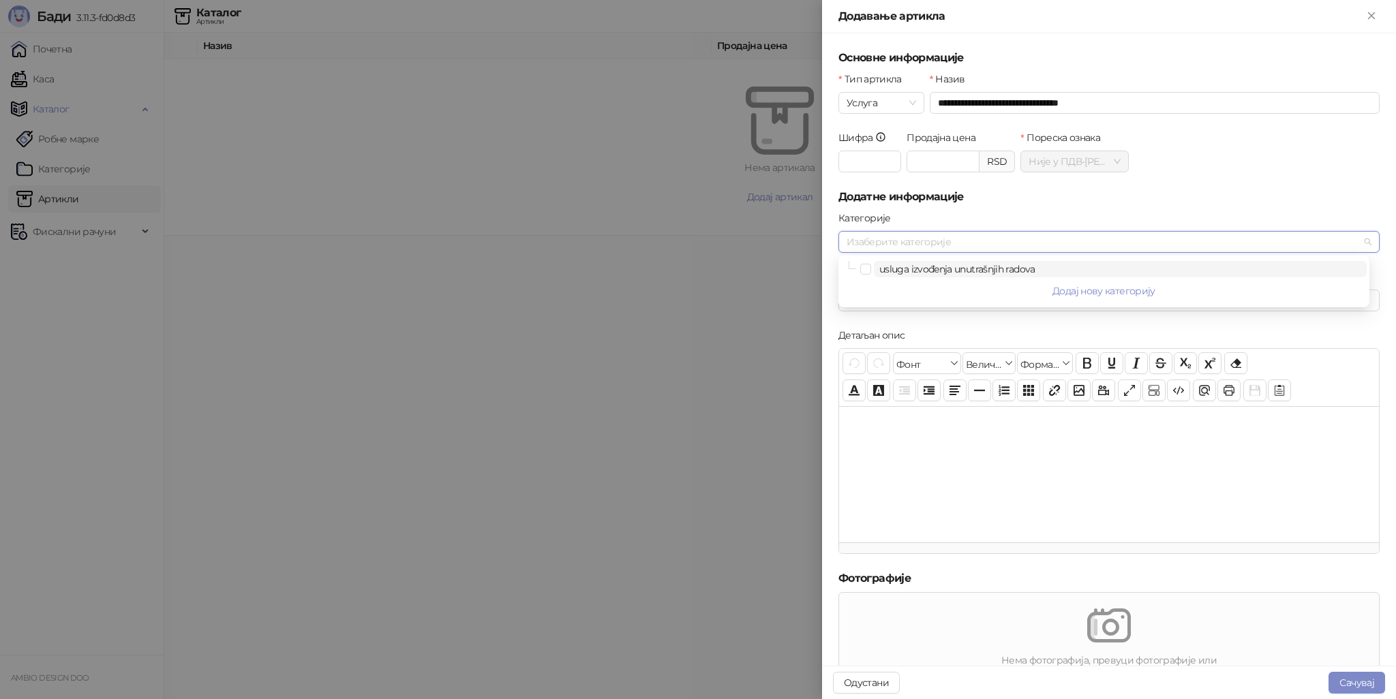
click at [922, 269] on span "usluga izvođenja unutrašnjih radova" at bounding box center [957, 269] width 156 height 12
click at [1009, 241] on icon "close" at bounding box center [1009, 241] width 5 height 5
click at [1322, 196] on h5 "Додатне информације" at bounding box center [1108, 197] width 541 height 16
click at [866, 301] on input "Кратак опис" at bounding box center [1108, 301] width 541 height 22
click at [879, 427] on div at bounding box center [1109, 474] width 540 height 136
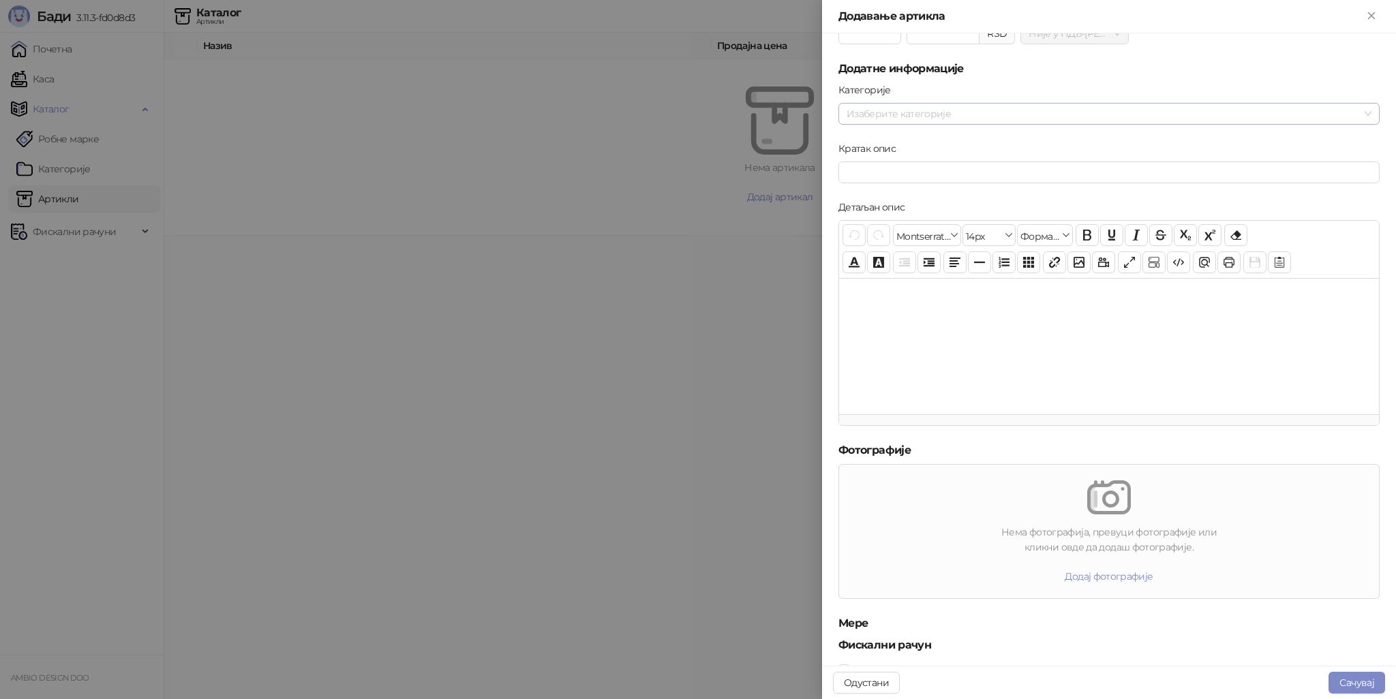
scroll to position [175, 0]
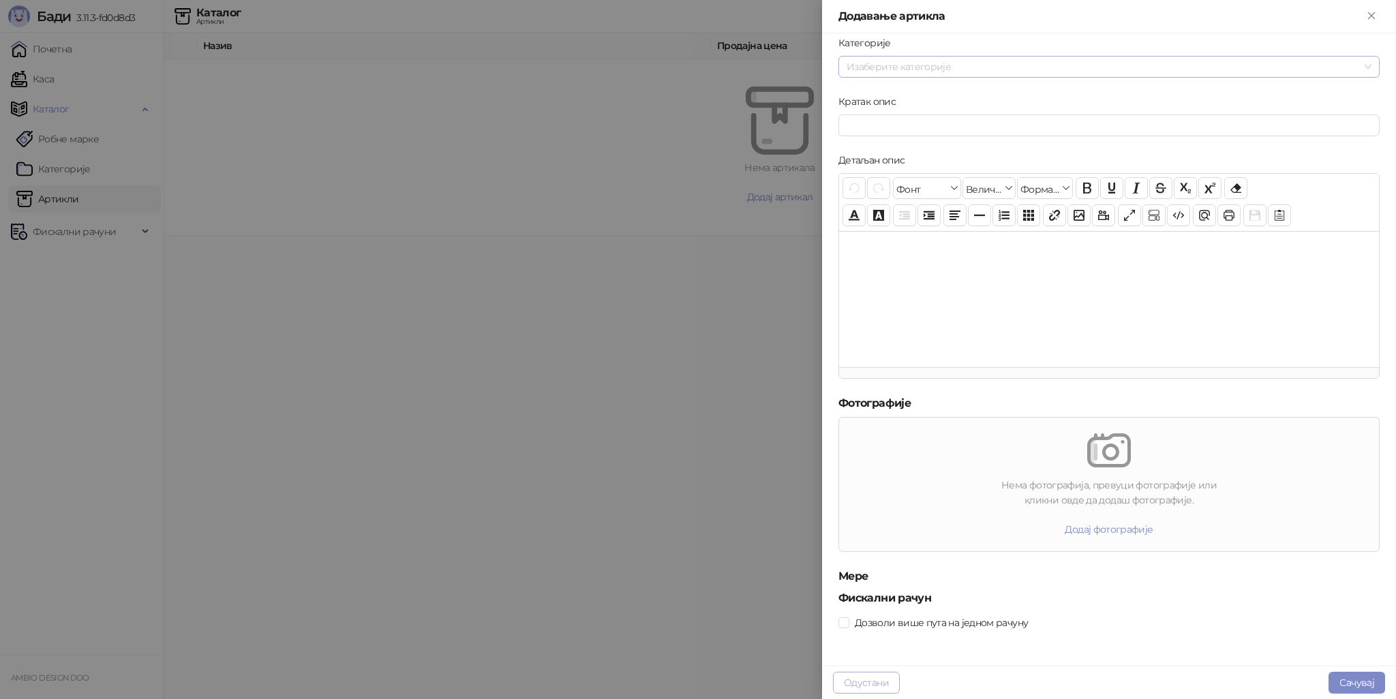
click at [878, 682] on button "Одустани" at bounding box center [866, 683] width 67 height 22
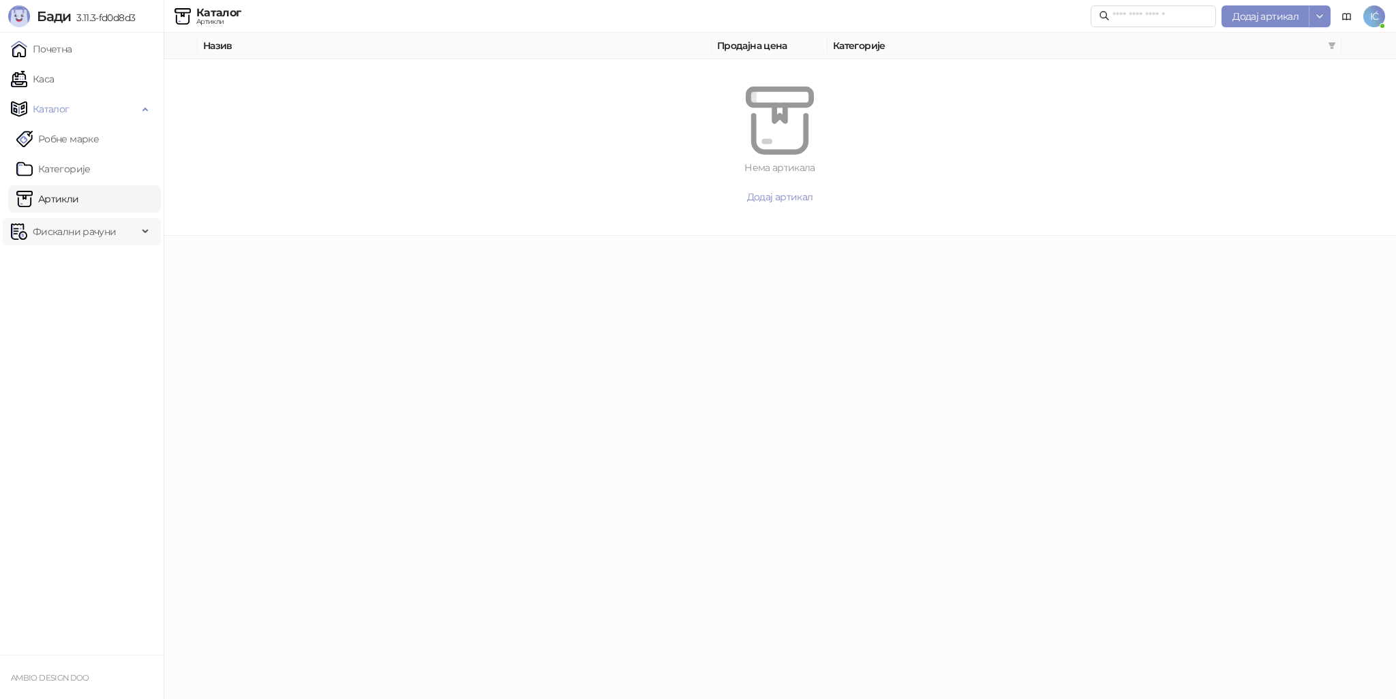
click at [106, 234] on span "Фискални рачуни" at bounding box center [74, 231] width 83 height 27
click at [76, 140] on link "Робне марке" at bounding box center [57, 138] width 82 height 27
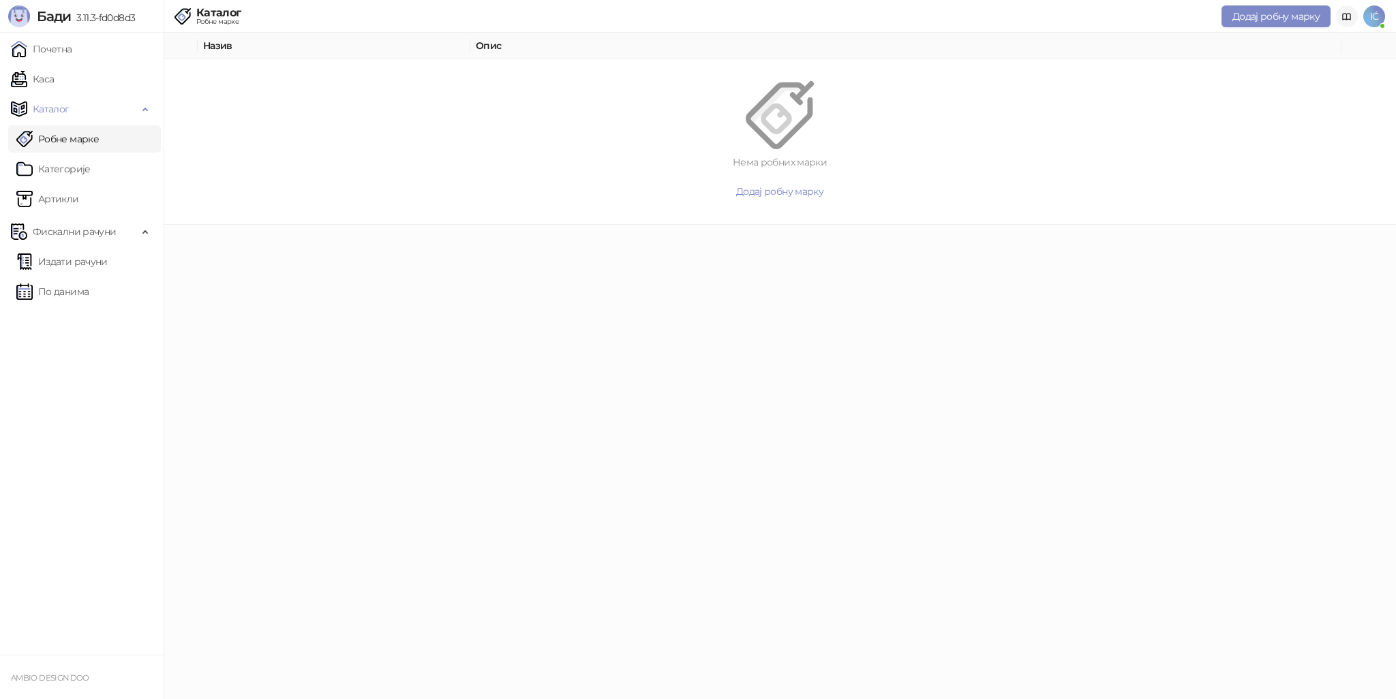
click at [1347, 12] on icon at bounding box center [1347, 17] width 11 height 11
click at [51, 52] on link "Почетна" at bounding box center [41, 48] width 61 height 27
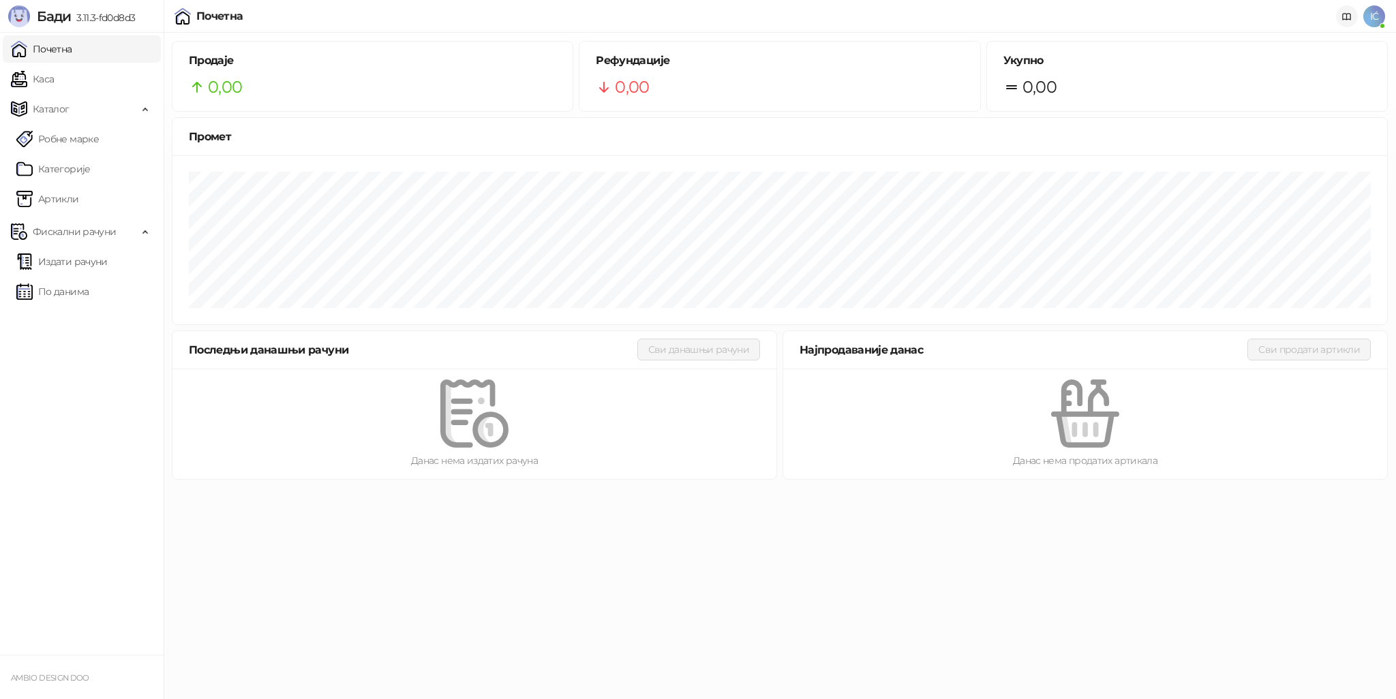
click at [1339, 17] on link at bounding box center [1347, 16] width 22 height 22
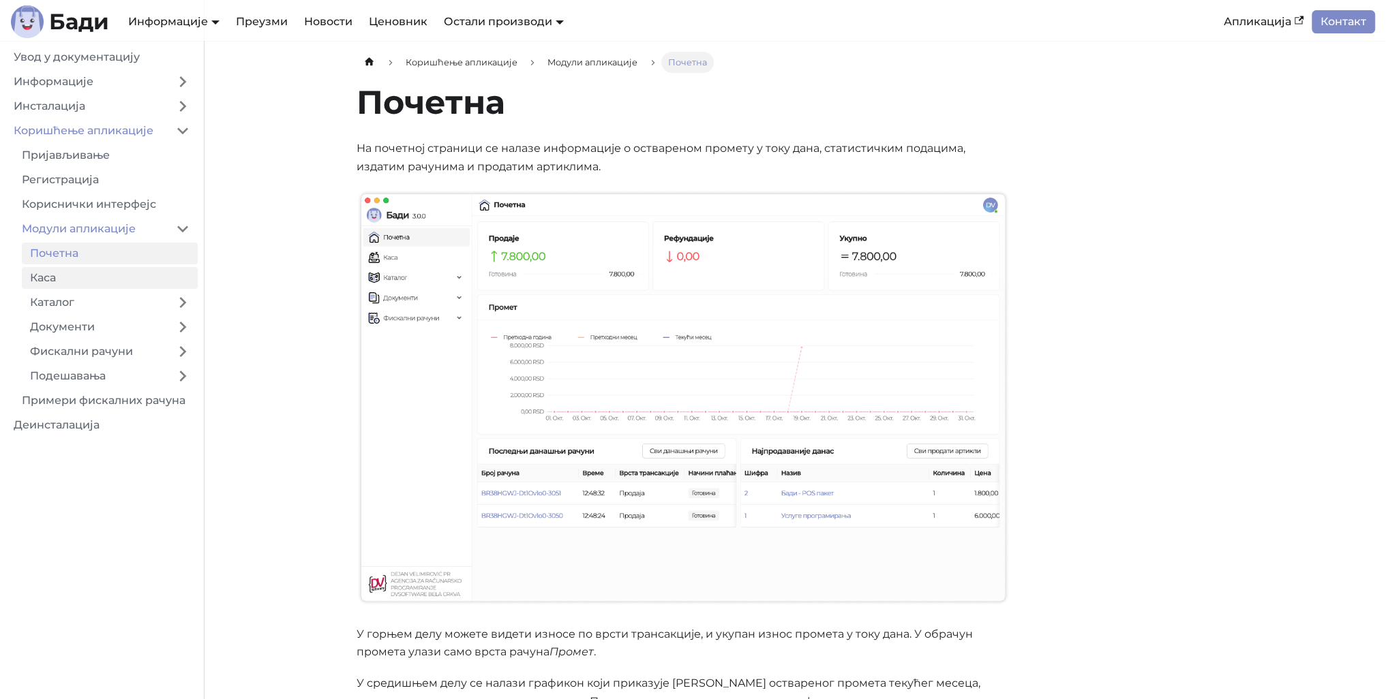
click at [57, 282] on link "Каса" at bounding box center [110, 278] width 176 height 22
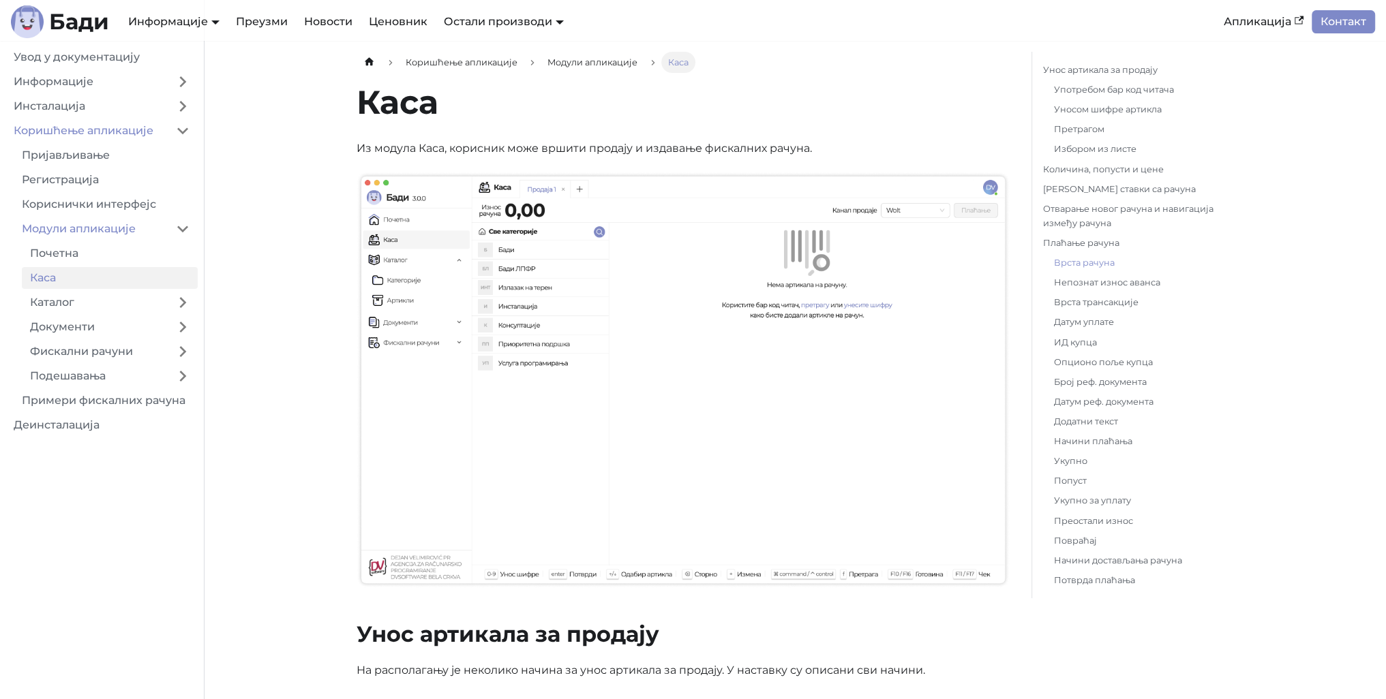
click at [1093, 262] on link "Врста рачуна" at bounding box center [1139, 263] width 170 height 14
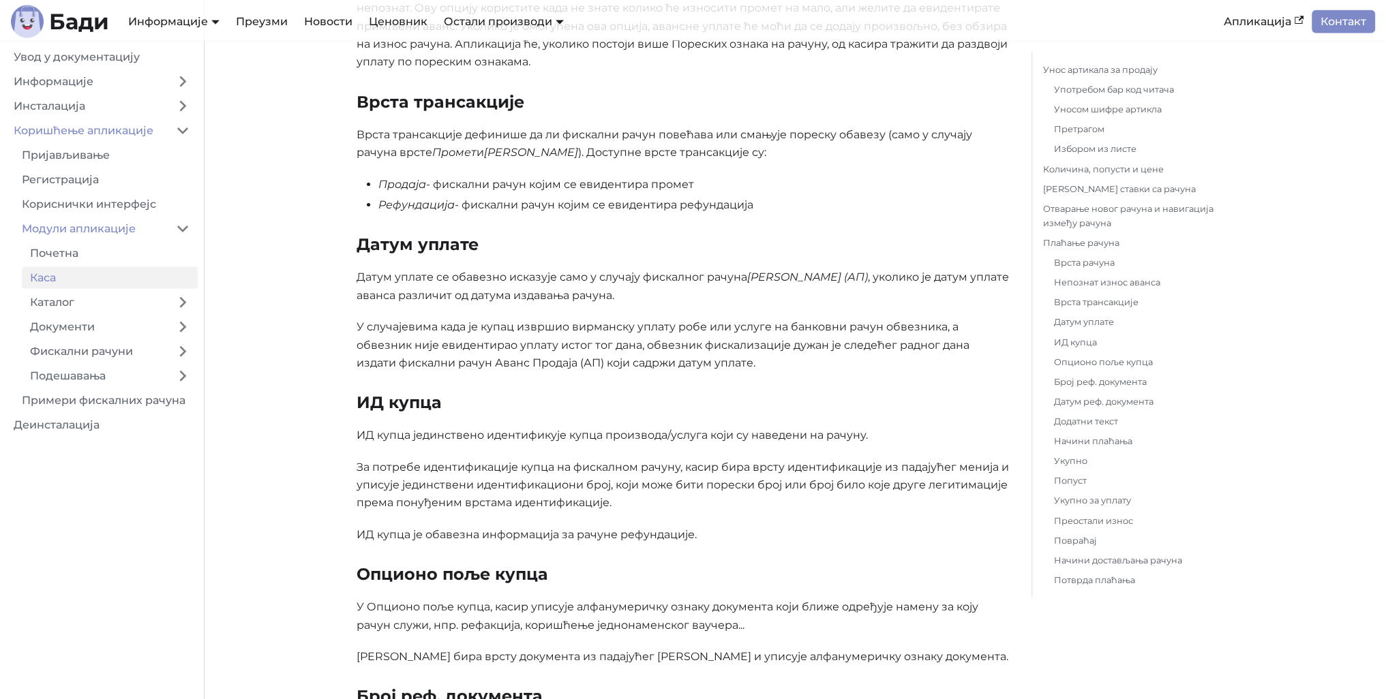
scroll to position [4038, 0]
click at [1068, 555] on link "Начини достављања рачуна" at bounding box center [1139, 561] width 170 height 14
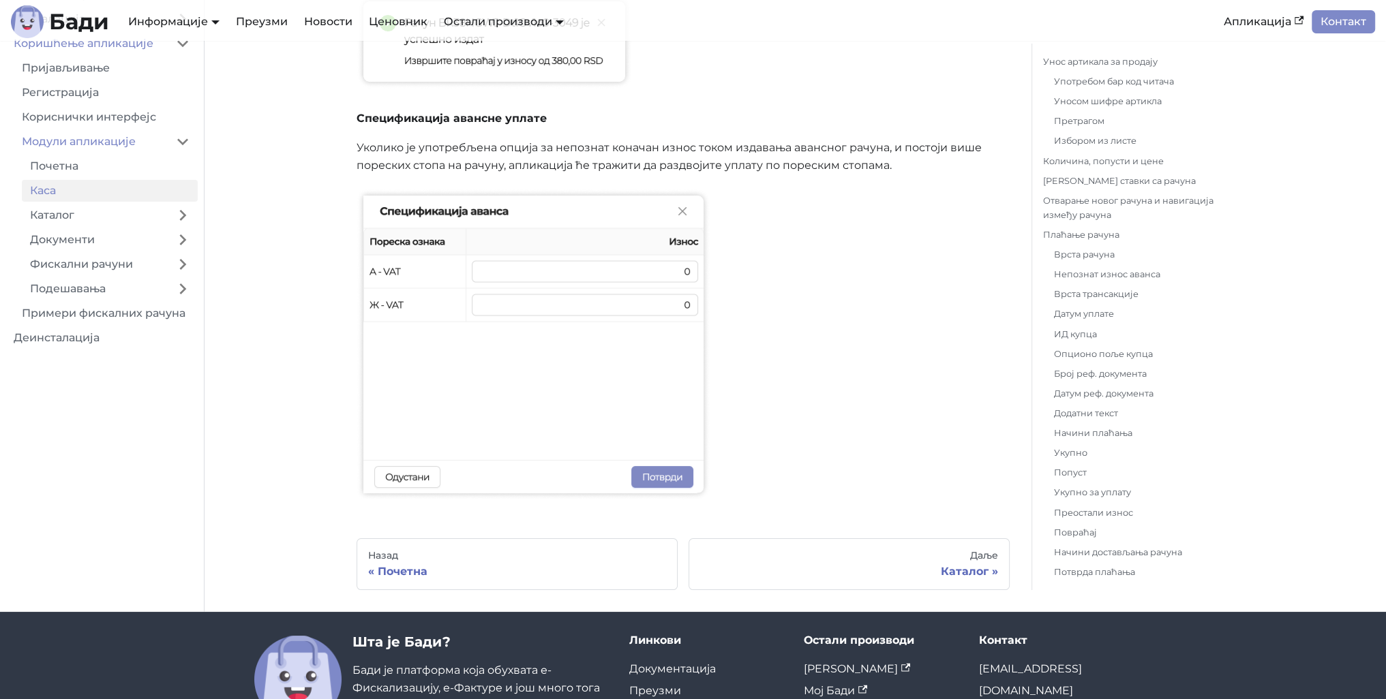
scroll to position [6443, 0]
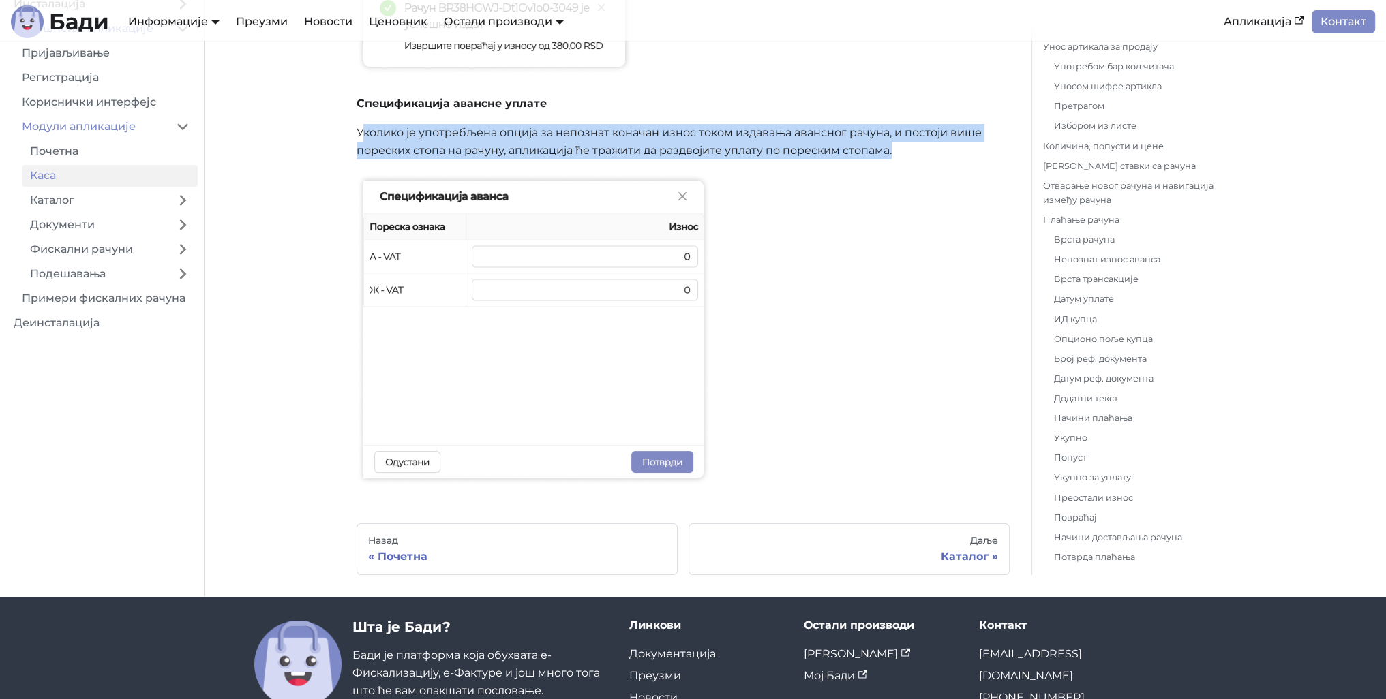
drag, startPoint x: 361, startPoint y: 130, endPoint x: 983, endPoint y: 151, distance: 622.7
click at [983, 151] on p "Уколико је употребљена опција за непознат коначан износ током издавања авансног…" at bounding box center [683, 142] width 653 height 36
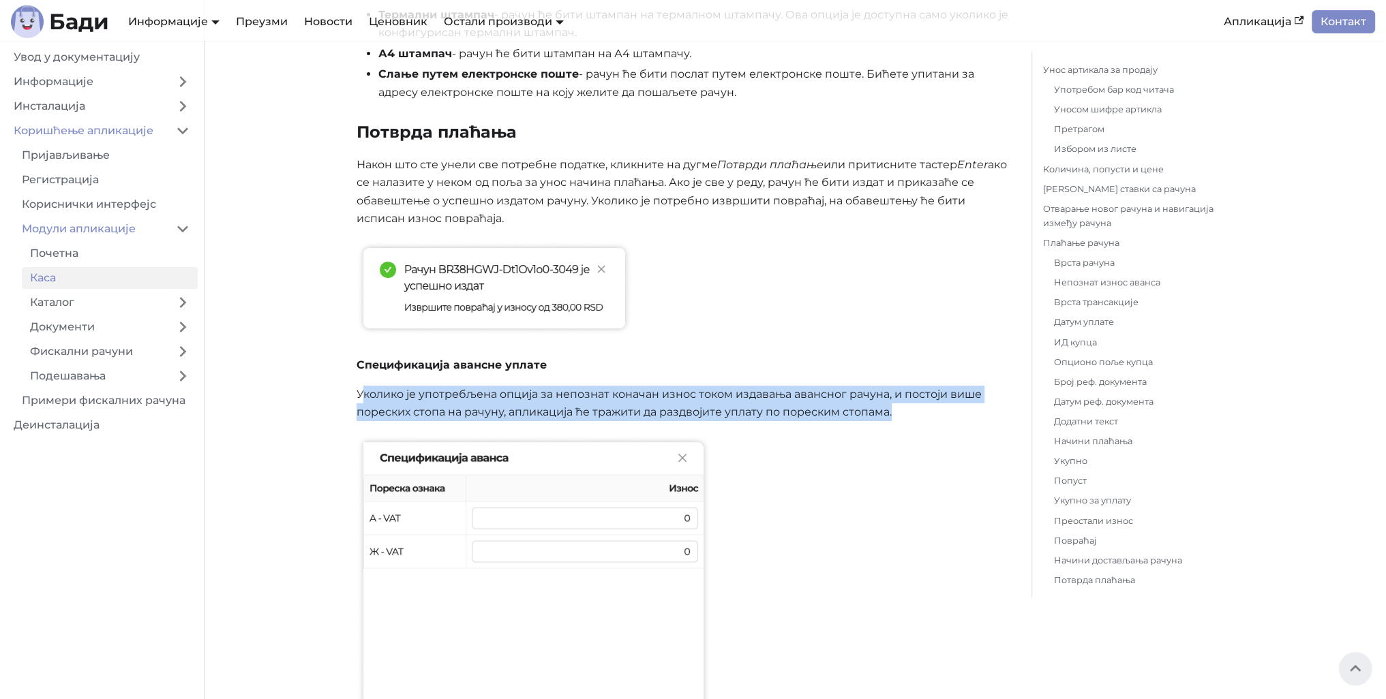
scroll to position [6135, 0]
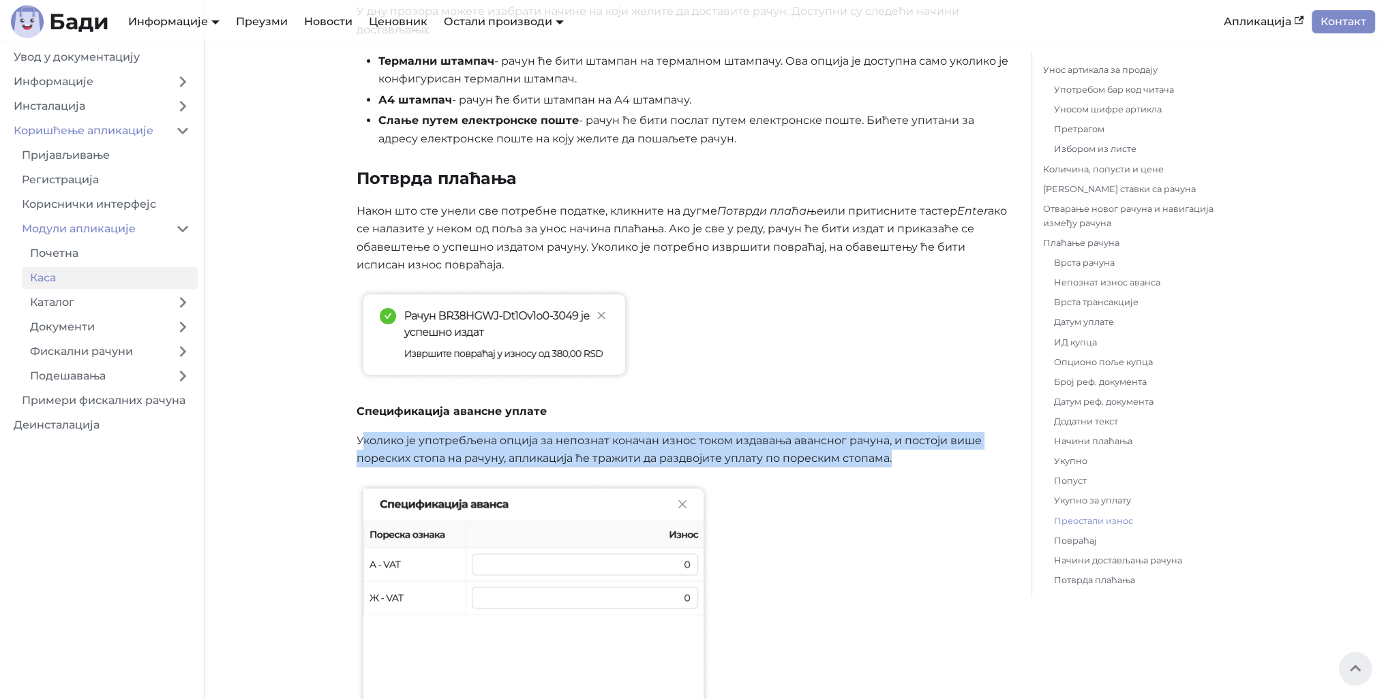
click at [1106, 524] on link "Преостали износ" at bounding box center [1139, 521] width 170 height 14
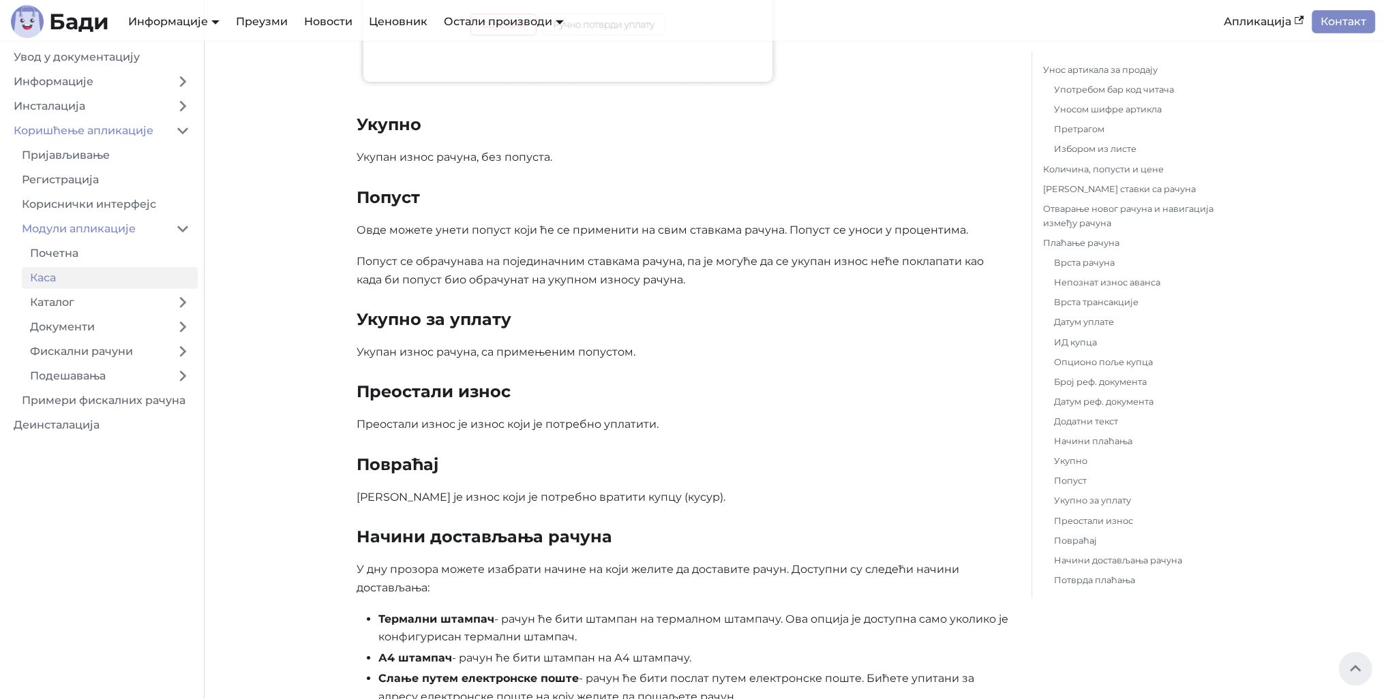
scroll to position [5548, 0]
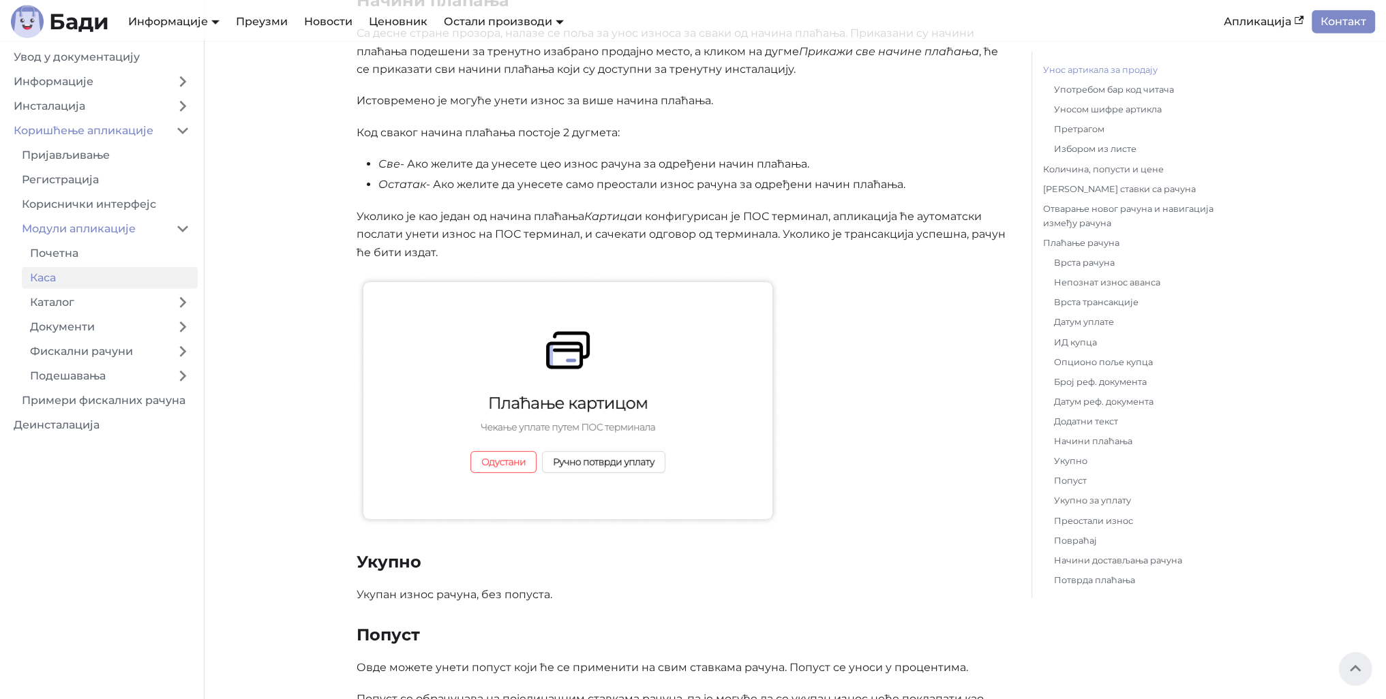
click at [1122, 72] on link "Унос артикала за продају" at bounding box center [1136, 70] width 186 height 14
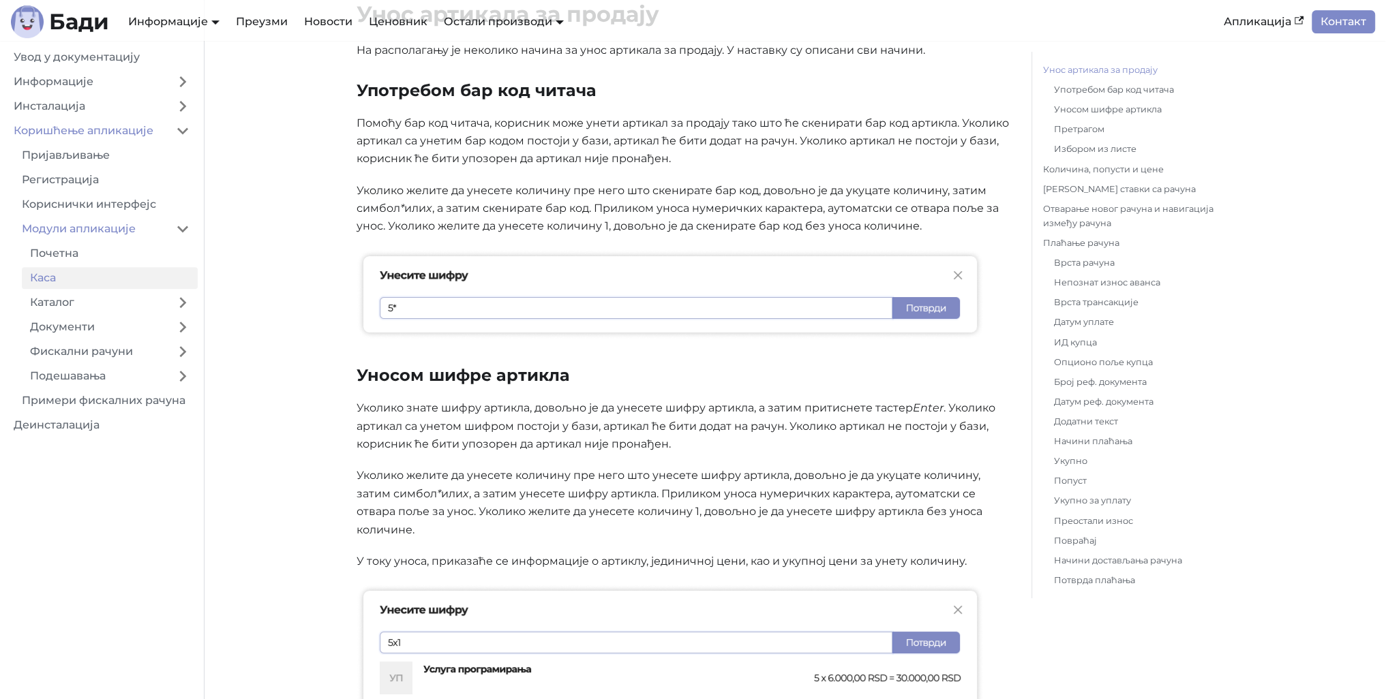
click at [1122, 72] on link "Унос артикала за продају" at bounding box center [1136, 70] width 186 height 14
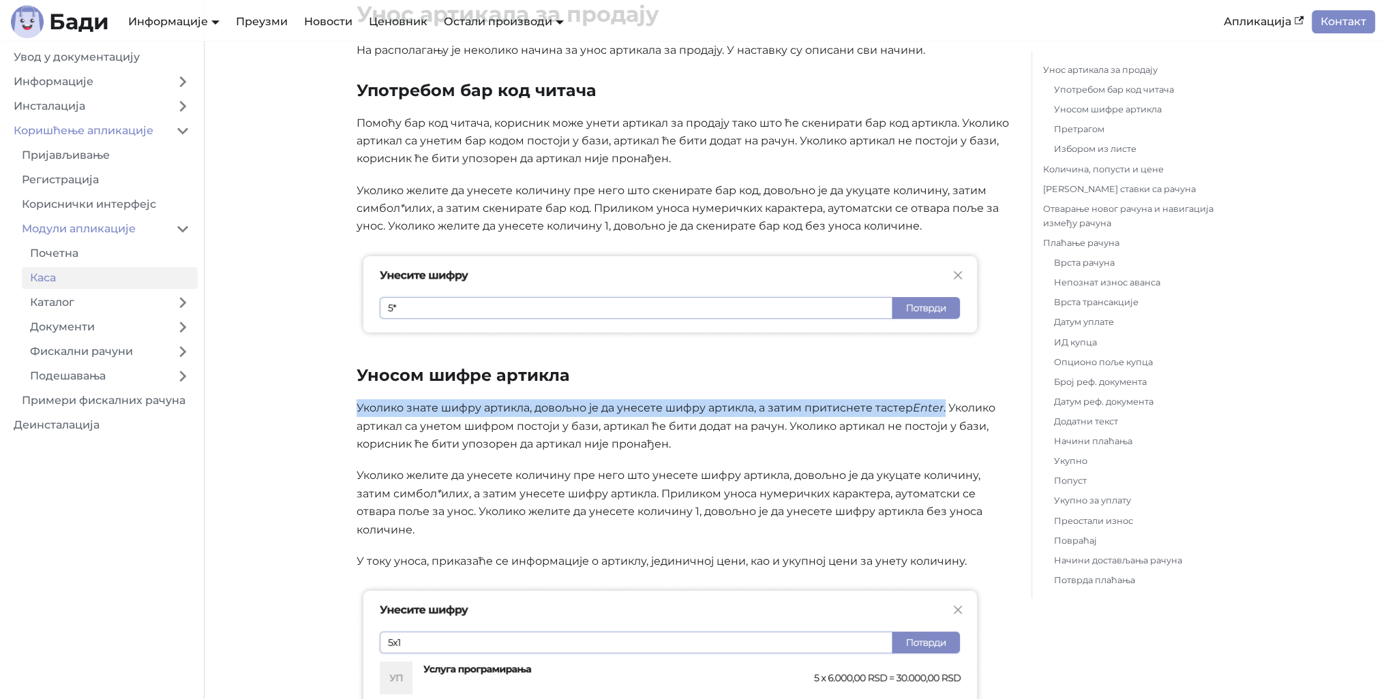
drag, startPoint x: 350, startPoint y: 408, endPoint x: 945, endPoint y: 406, distance: 594.4
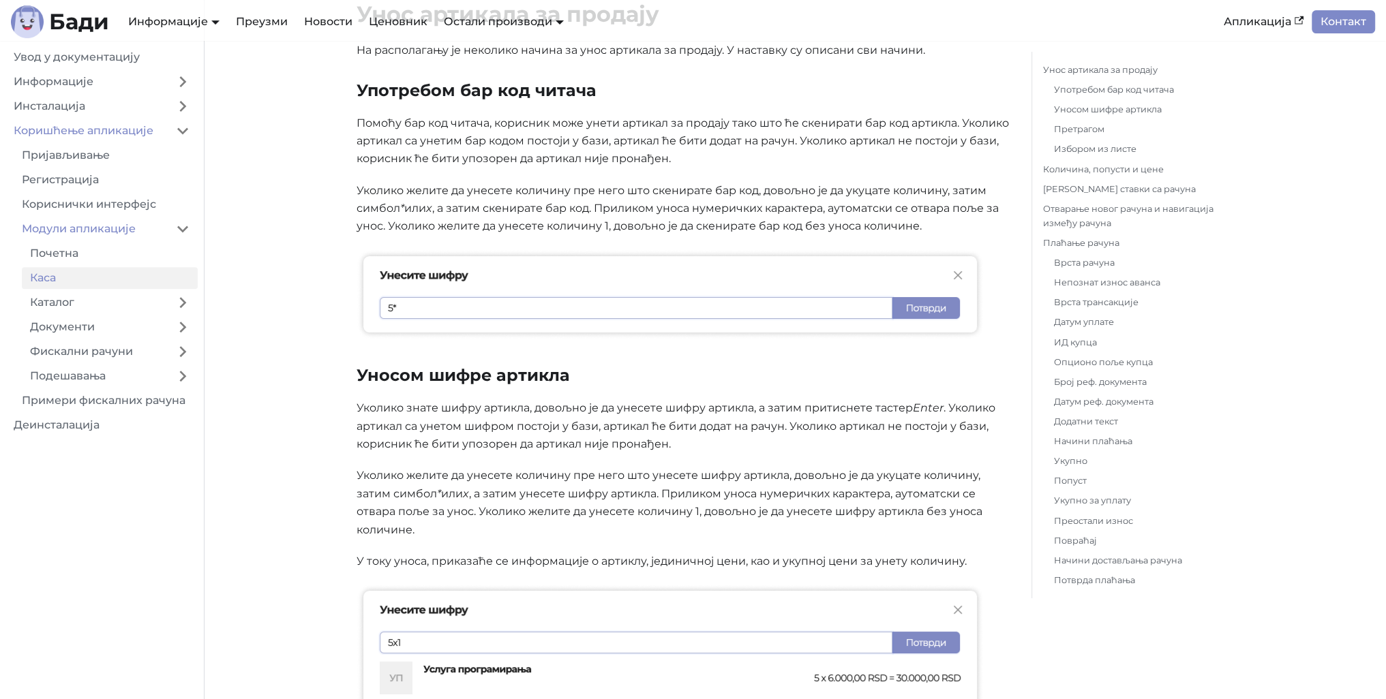
click at [948, 404] on p "Уколико знате шифру артикла, довољно је да унесете шифру артикла, а затим прити…" at bounding box center [683, 426] width 653 height 54
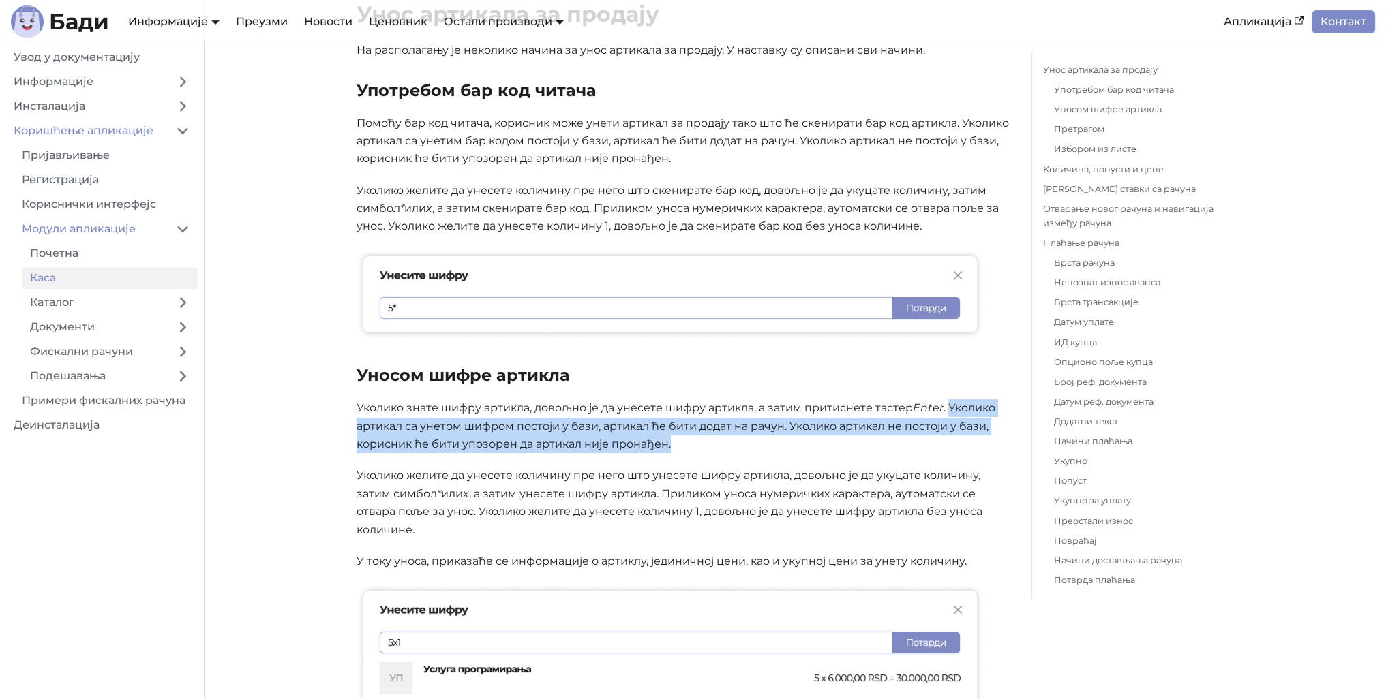
drag, startPoint x: 948, startPoint y: 406, endPoint x: 1003, endPoint y: 437, distance: 62.9
click at [1003, 437] on p "Уколико знате шифру артикла, довољно је да унесете шифру артикла, а затим прити…" at bounding box center [683, 426] width 653 height 54
click at [795, 427] on p "Уколико знате шифру артикла, довољно је да унесете шифру артикла, а затим прити…" at bounding box center [683, 426] width 653 height 54
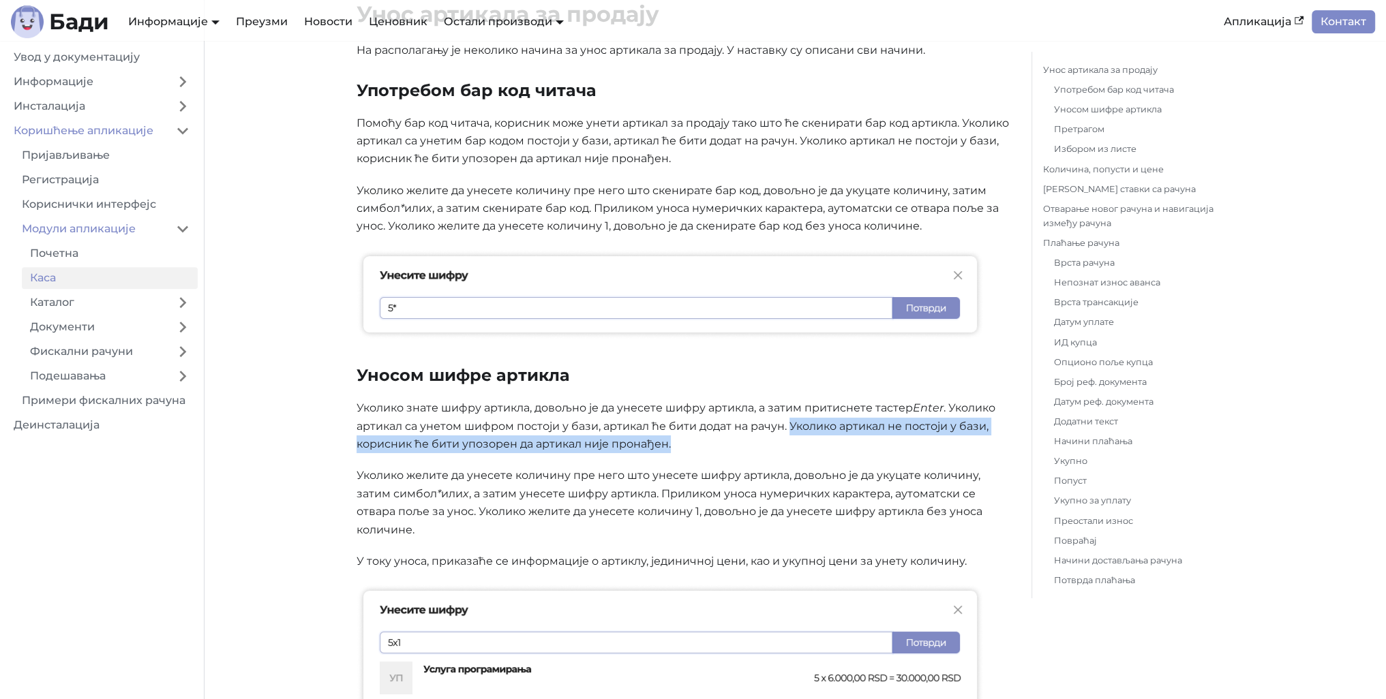
drag, startPoint x: 790, startPoint y: 424, endPoint x: 814, endPoint y: 444, distance: 31.0
click at [814, 444] on p "Уколико знате шифру артикла, довољно је да унесете шифру артикла, а затим прити…" at bounding box center [683, 426] width 653 height 54
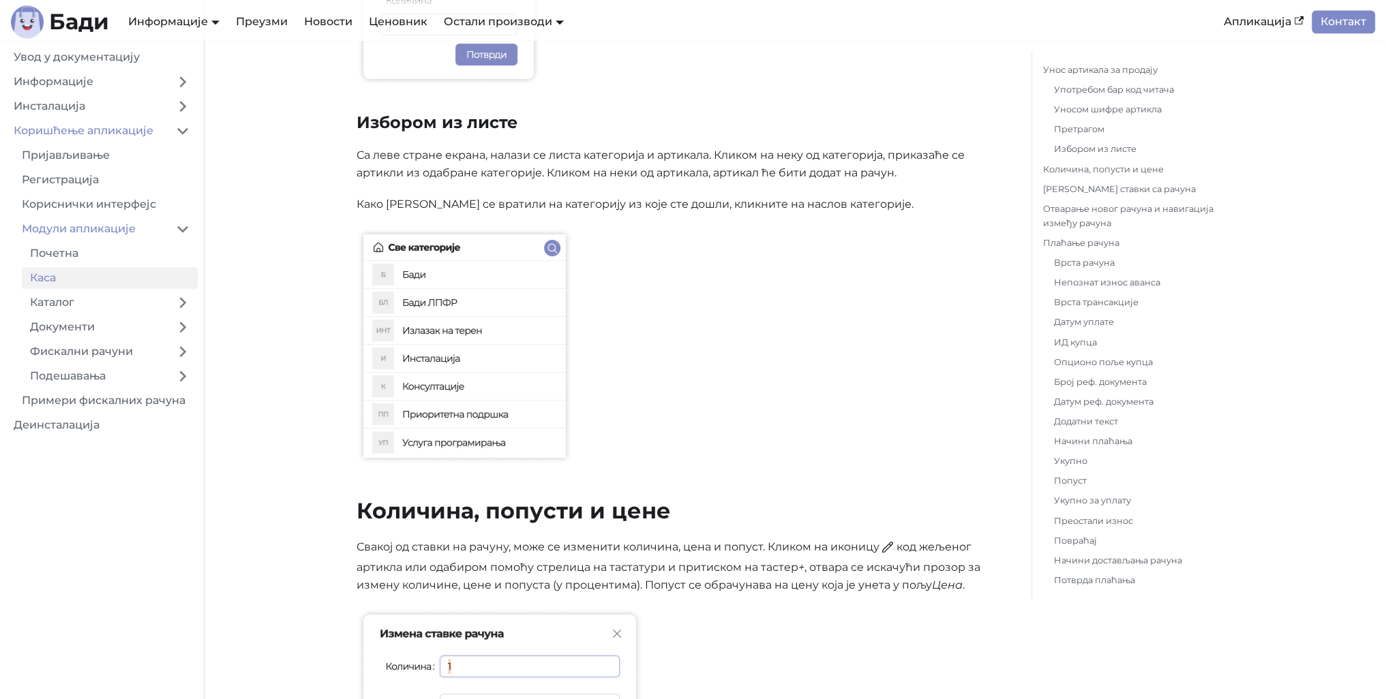
scroll to position [2256, 0]
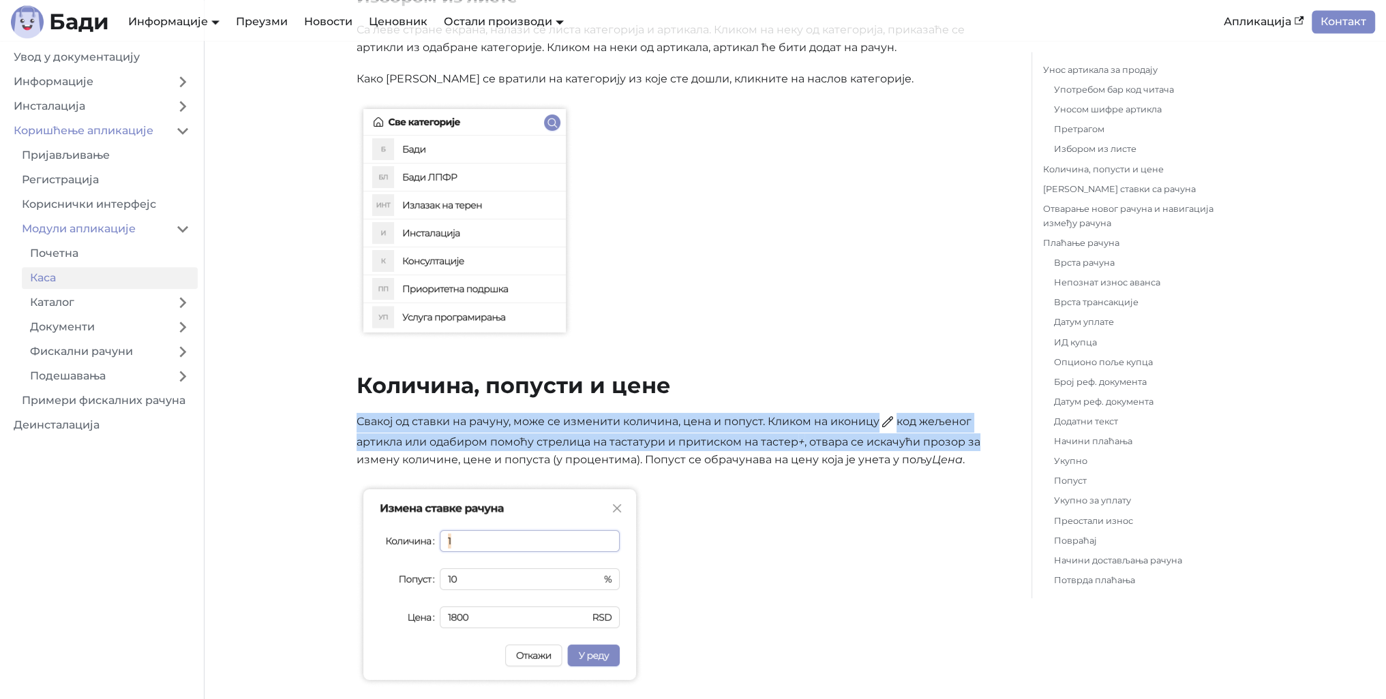
drag, startPoint x: 351, startPoint y: 417, endPoint x: 995, endPoint y: 444, distance: 644.1
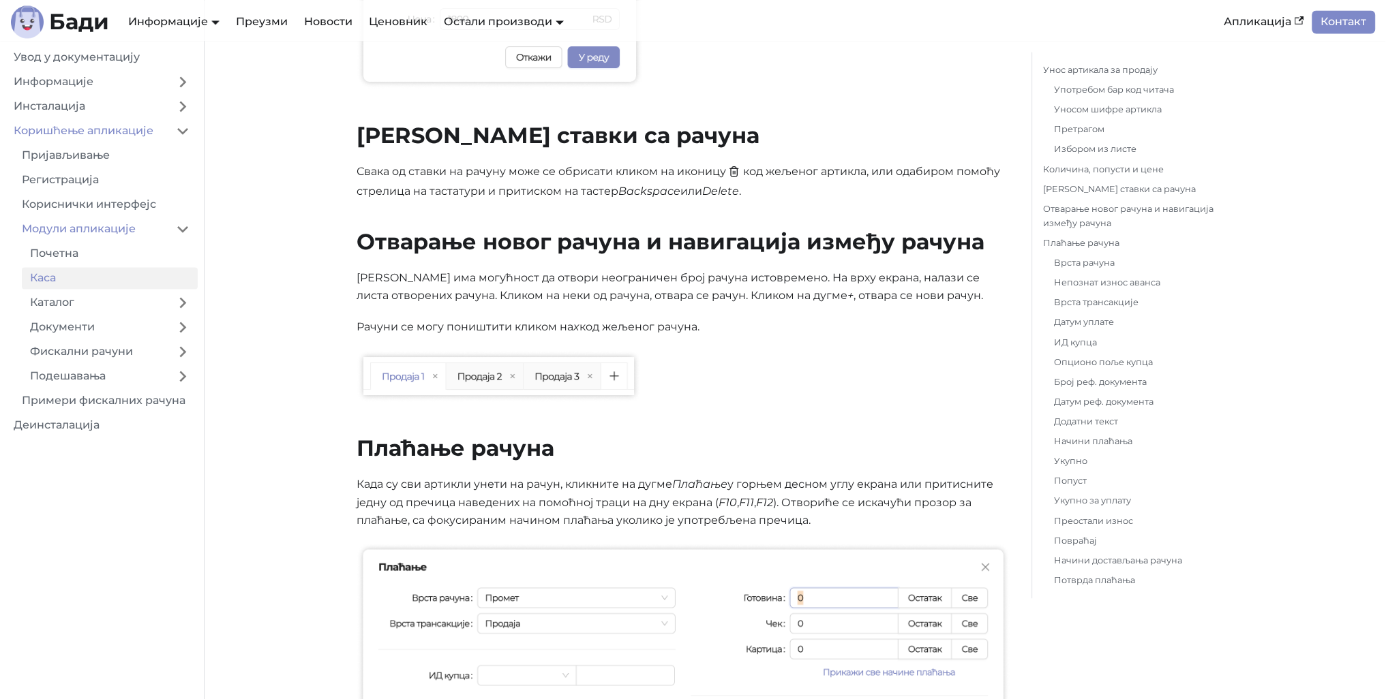
scroll to position [2870, 0]
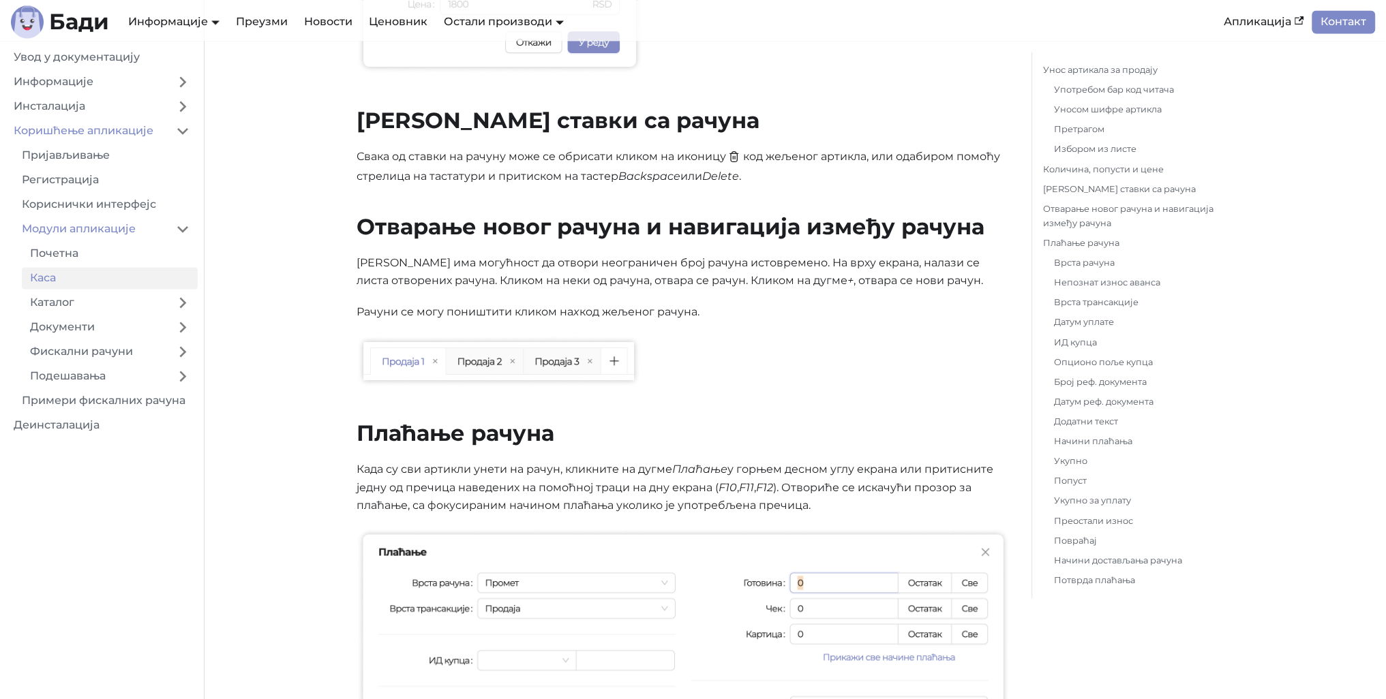
drag, startPoint x: 349, startPoint y: 260, endPoint x: 924, endPoint y: 312, distance: 577.1
click at [924, 312] on div "Коришћење апликације Модули апликације Каса На овој страници Каса Из модула Кас…" at bounding box center [683, 665] width 675 height 6967
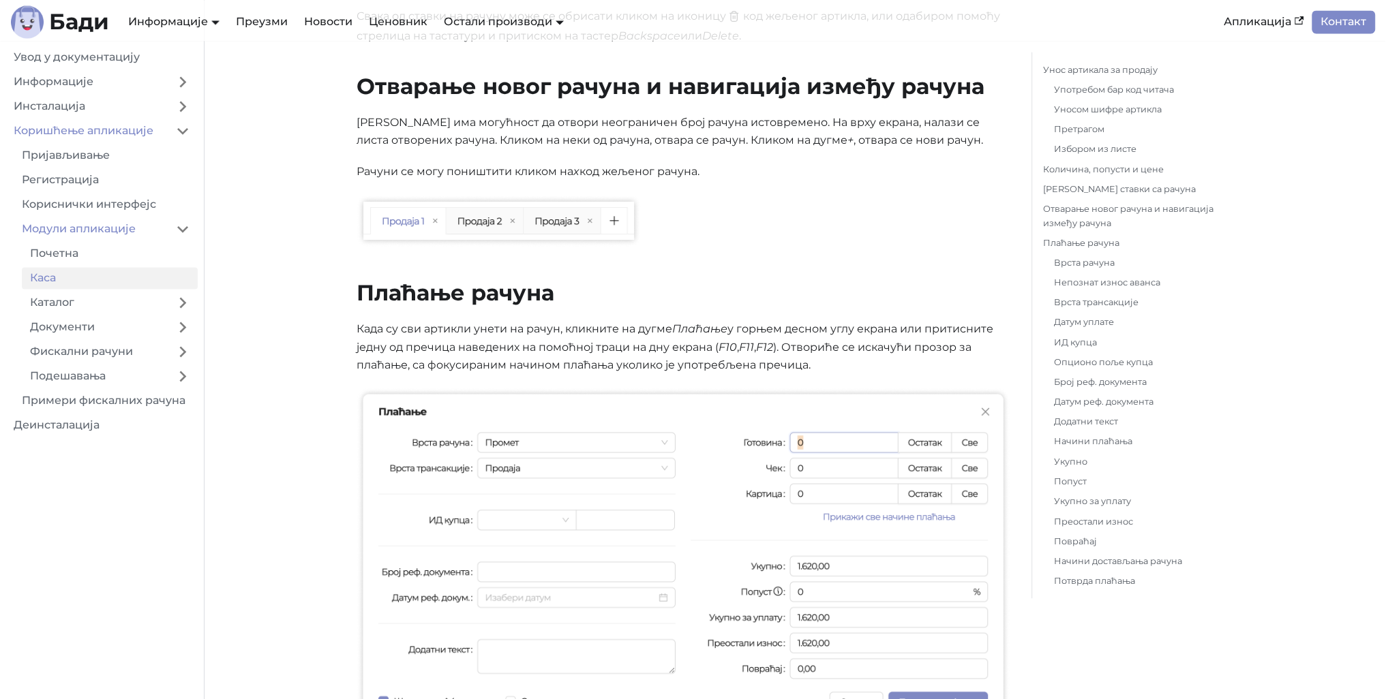
scroll to position [3074, 0]
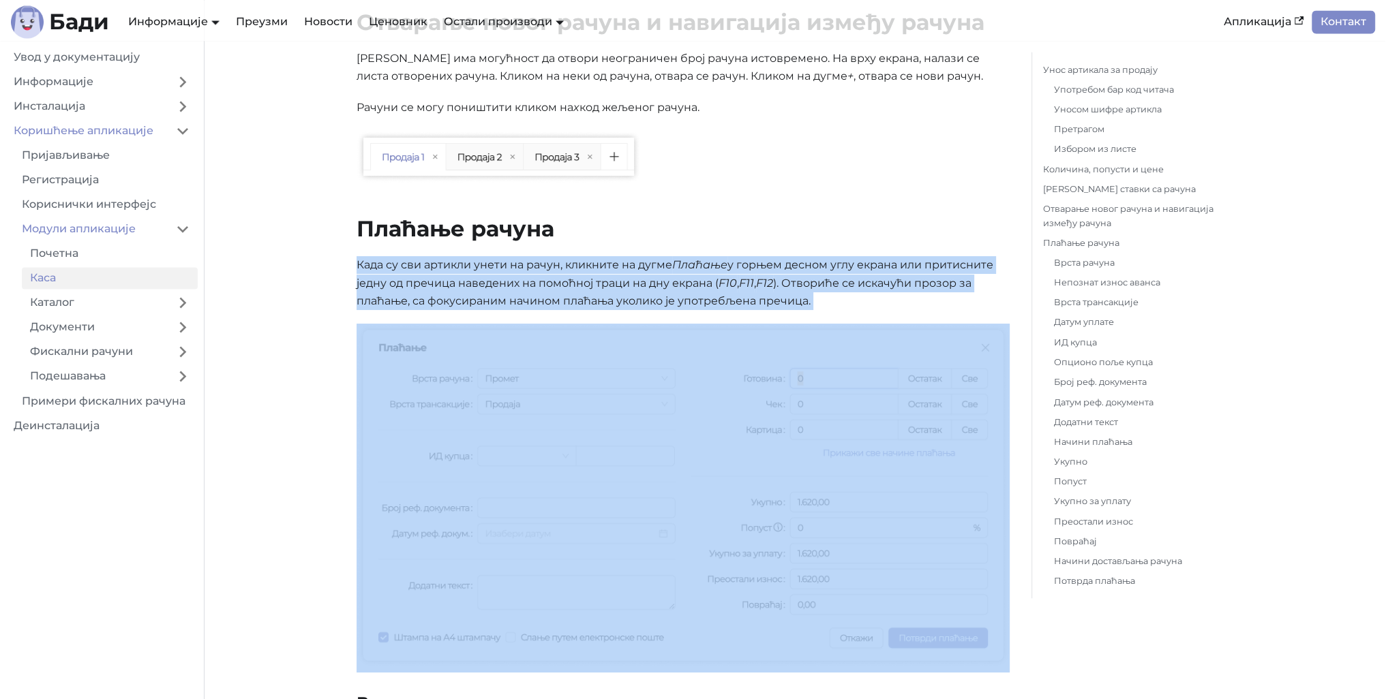
drag, startPoint x: 348, startPoint y: 255, endPoint x: 808, endPoint y: 309, distance: 464.0
click at [808, 309] on div "Коришћење апликације Модули апликације Каса На овој страници Каса Из модула Кас…" at bounding box center [683, 460] width 675 height 6967
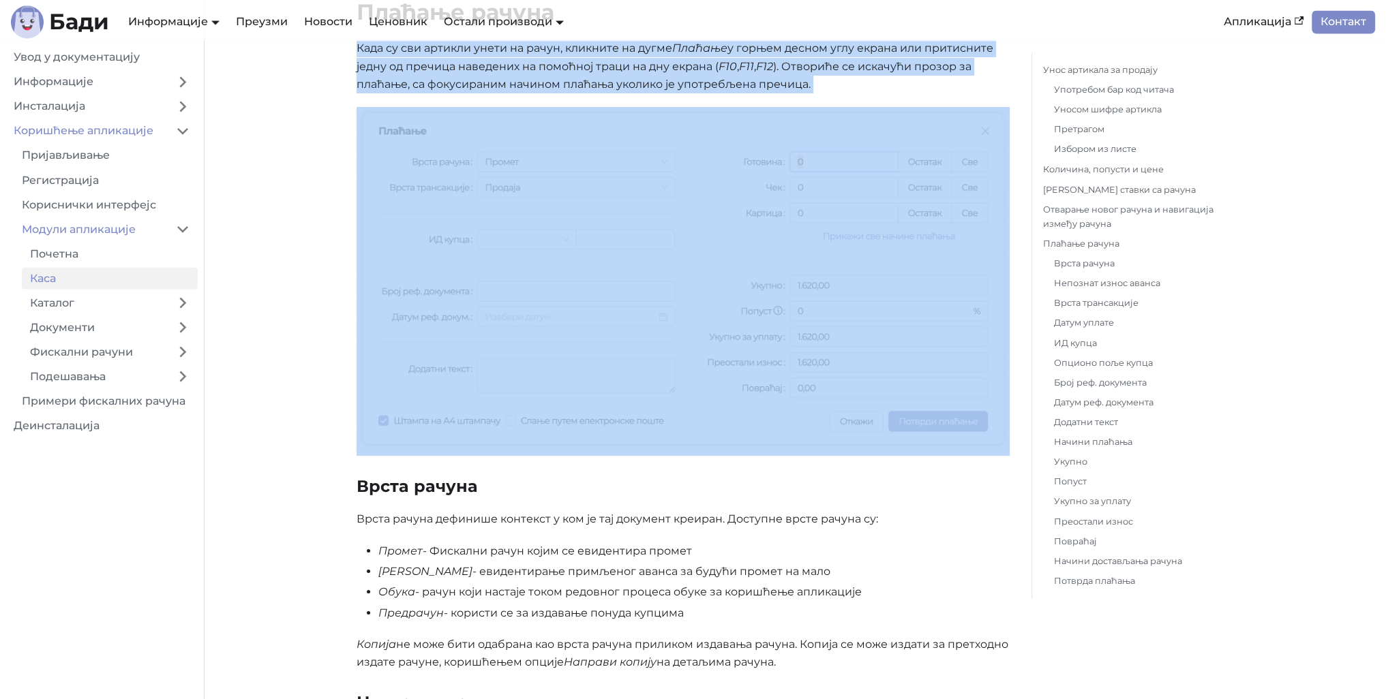
scroll to position [3211, 0]
